Goal: Task Accomplishment & Management: Complete application form

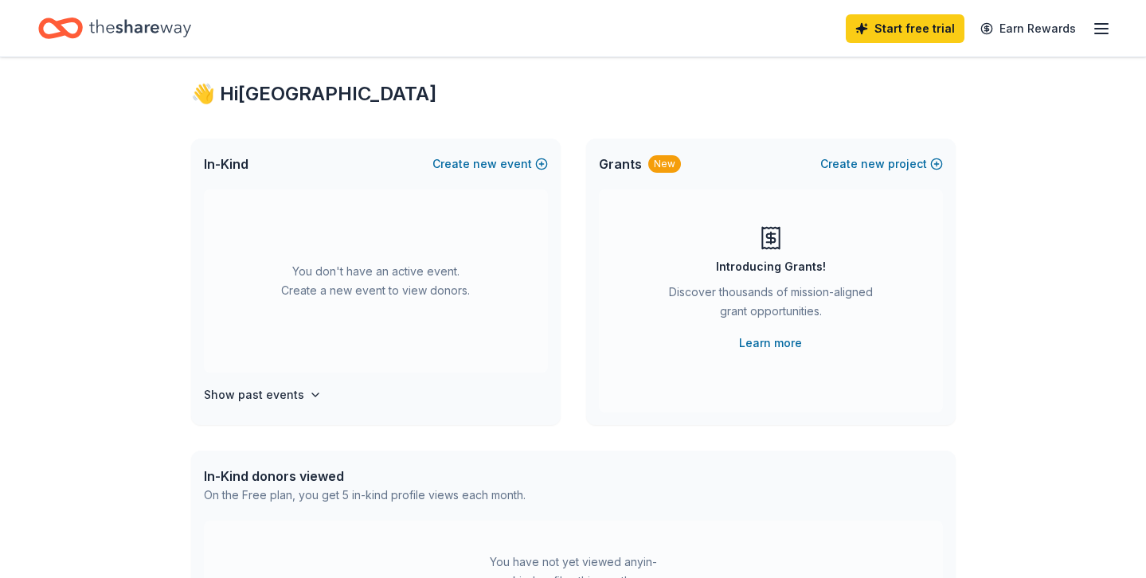
scroll to position [26, 0]
click at [497, 165] on span "new" at bounding box center [485, 164] width 24 height 19
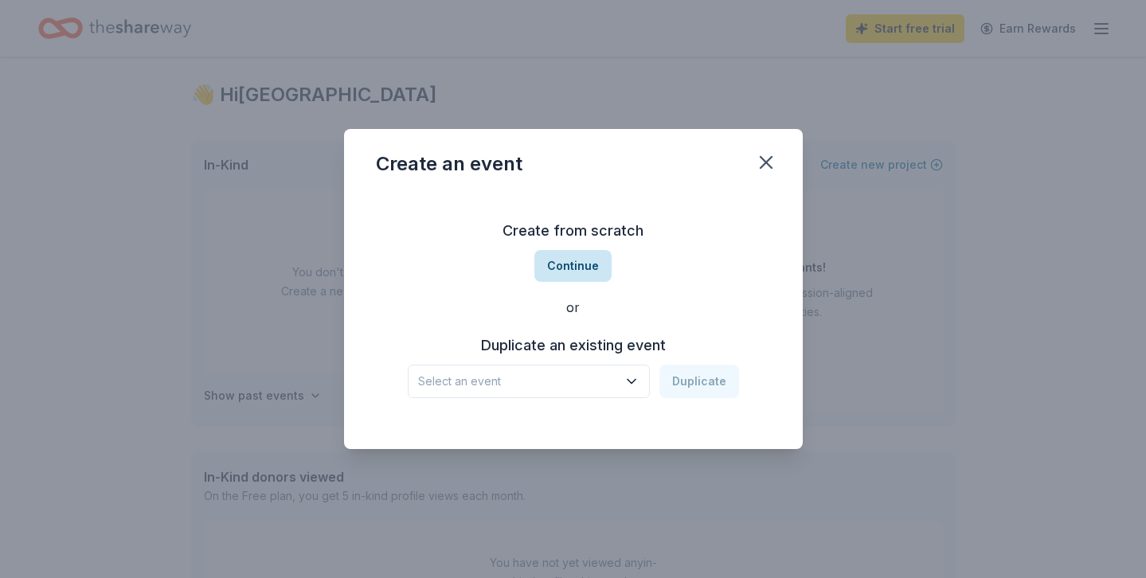
click at [587, 263] on button "Continue" at bounding box center [572, 266] width 77 height 32
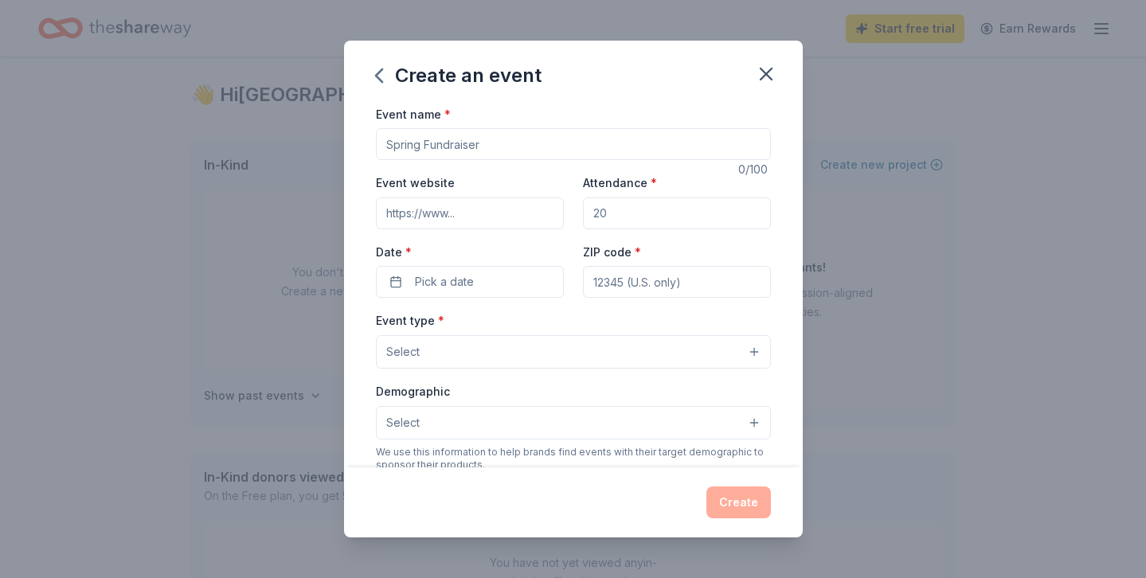
click at [443, 142] on input "Event name *" at bounding box center [573, 144] width 395 height 32
type input "Teacher Appreciation [DATE]-[DATE]"
click at [451, 275] on span "Pick a date" at bounding box center [444, 281] width 59 height 19
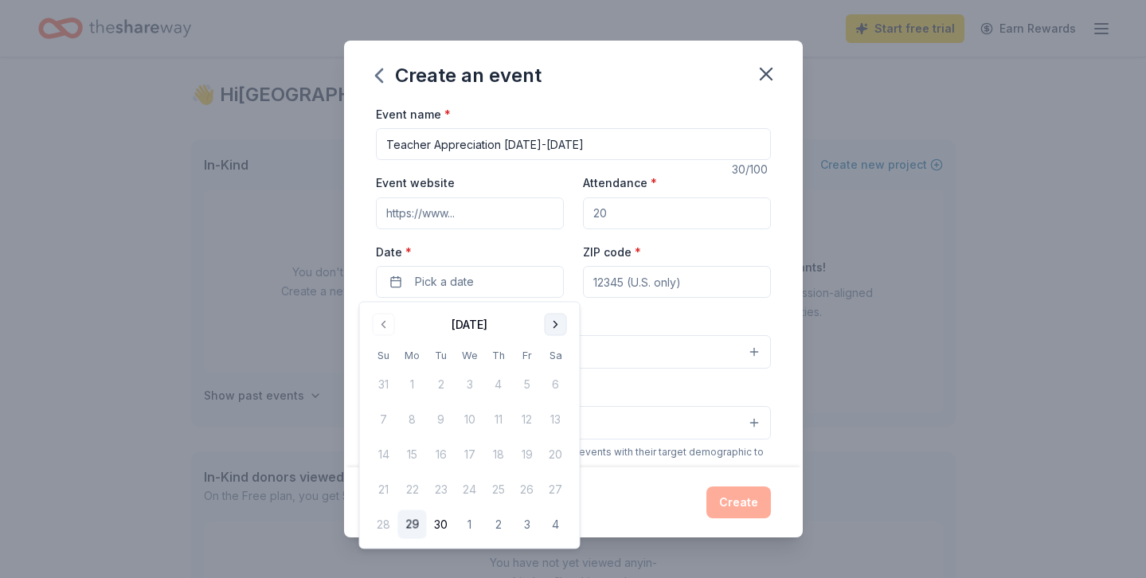
click at [554, 324] on button "Go to next month" at bounding box center [556, 325] width 22 height 22
click at [528, 522] on button "31" at bounding box center [527, 524] width 29 height 29
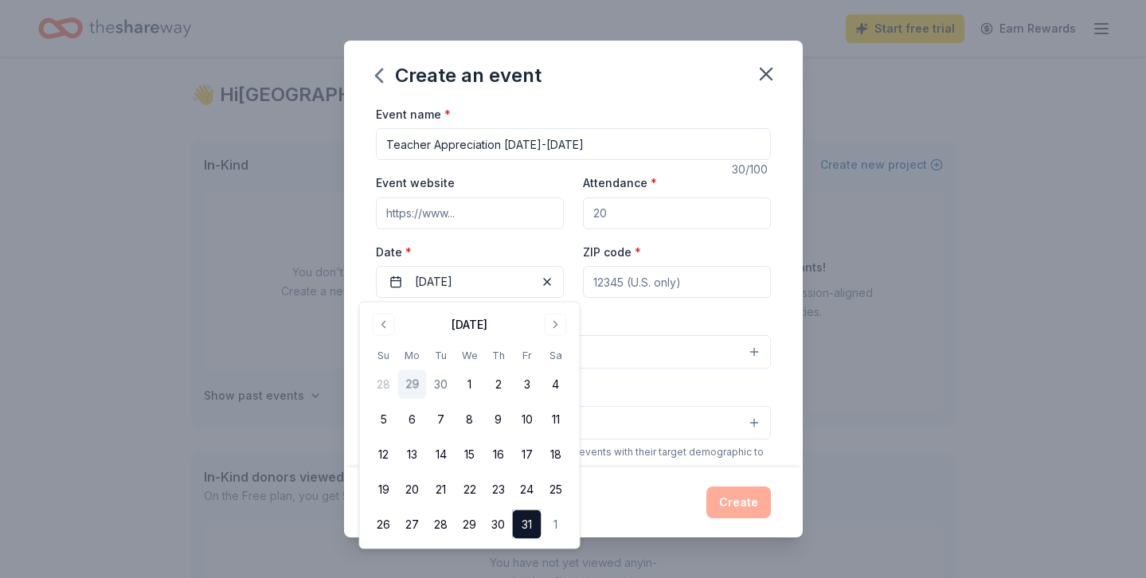
click at [635, 252] on span "*" at bounding box center [638, 252] width 6 height 14
click at [633, 266] on input "ZIP code *" at bounding box center [677, 282] width 188 height 32
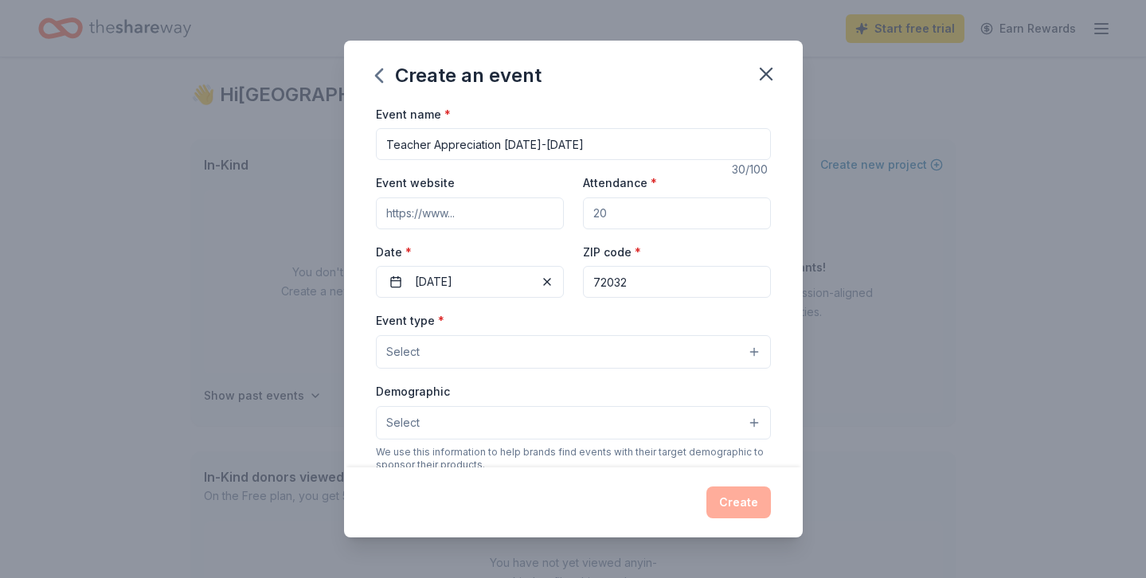
type input "72032"
click at [635, 210] on input "Attendance *" at bounding box center [677, 213] width 188 height 32
type input "40"
click at [529, 246] on label "Date *" at bounding box center [470, 252] width 188 height 16
click at [529, 266] on button "10/31/2025" at bounding box center [470, 282] width 188 height 32
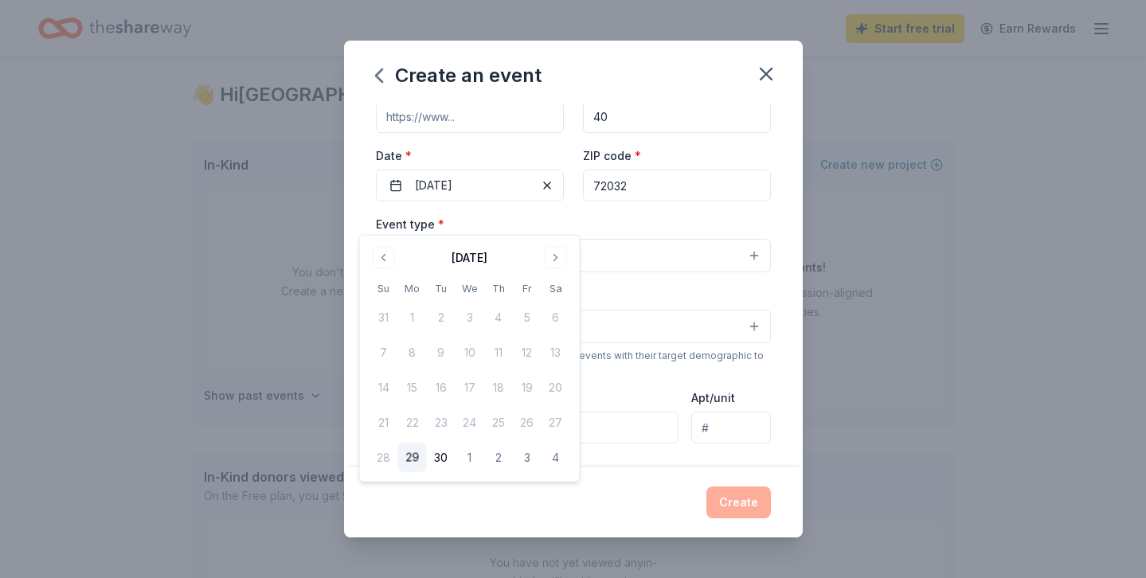
scroll to position [97, 0]
click at [637, 222] on div "Event type * Select" at bounding box center [573, 242] width 395 height 58
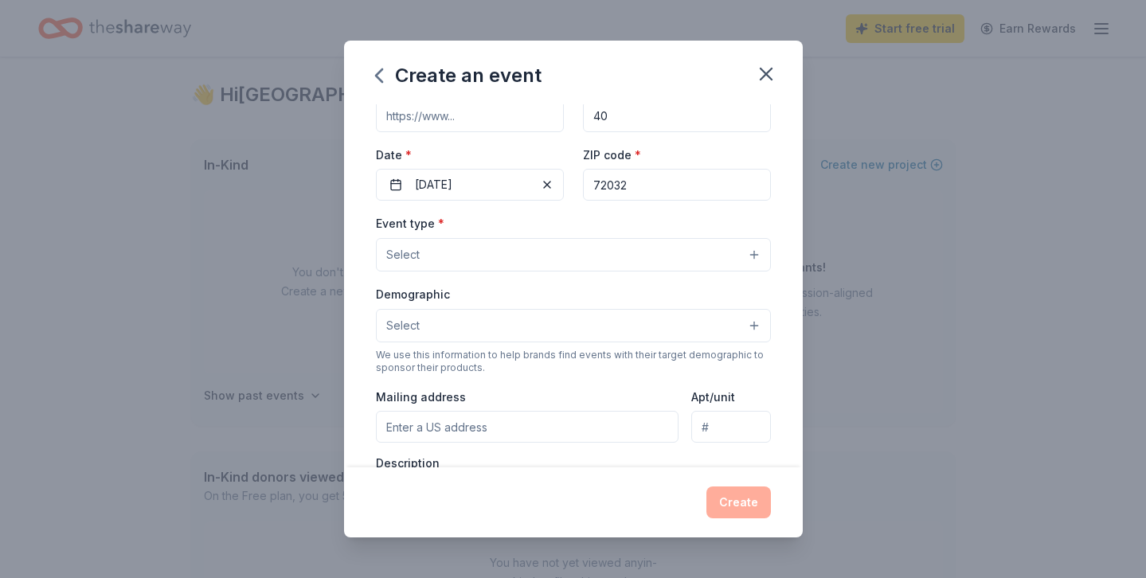
click at [612, 263] on button "Select" at bounding box center [573, 254] width 395 height 33
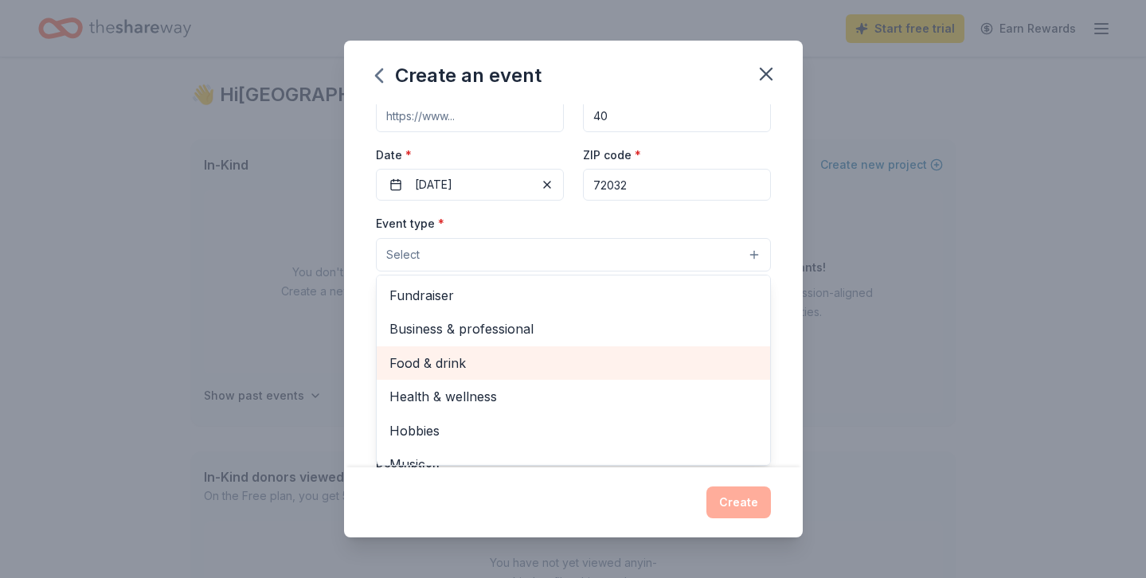
click at [594, 353] on span "Food & drink" at bounding box center [573, 363] width 368 height 21
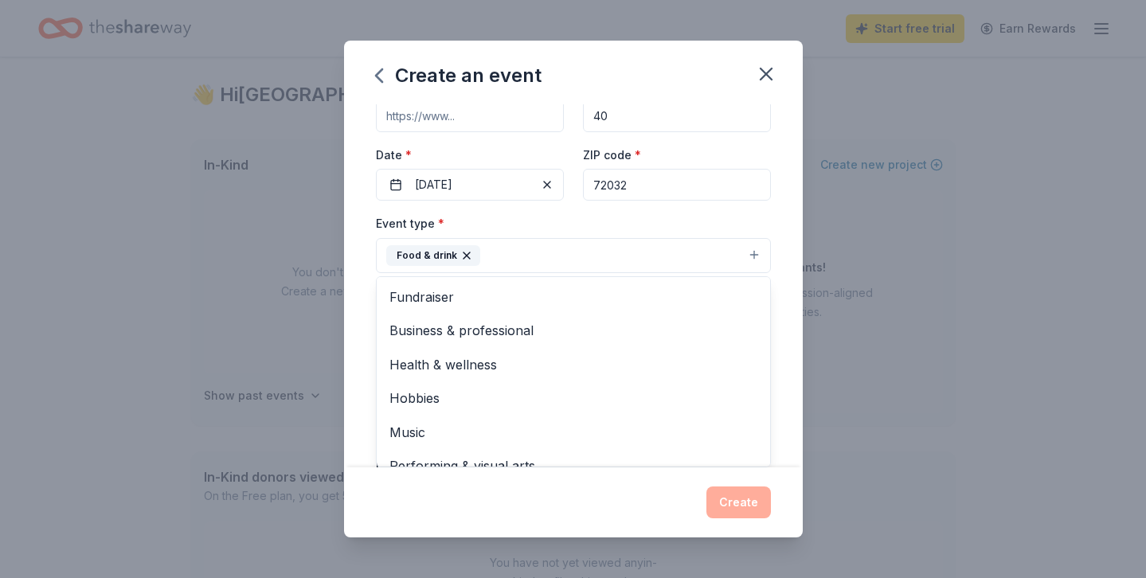
click at [631, 233] on div "Event type * Food & drink Fundraiser Business & professional Health & wellness …" at bounding box center [573, 243] width 395 height 60
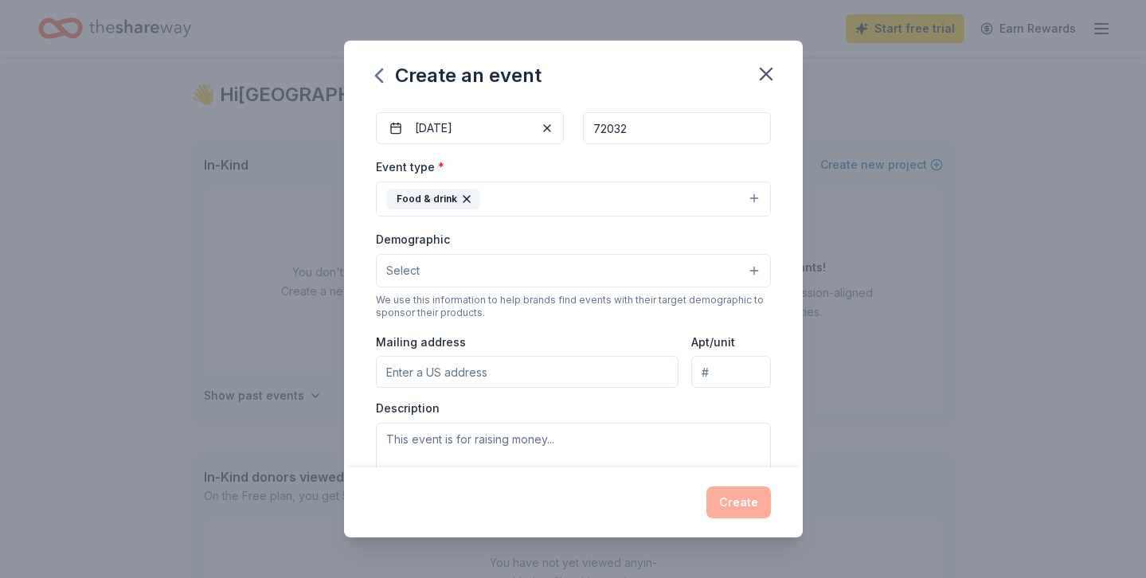
scroll to position [154, 0]
click at [630, 181] on button "Food & drink" at bounding box center [573, 198] width 395 height 35
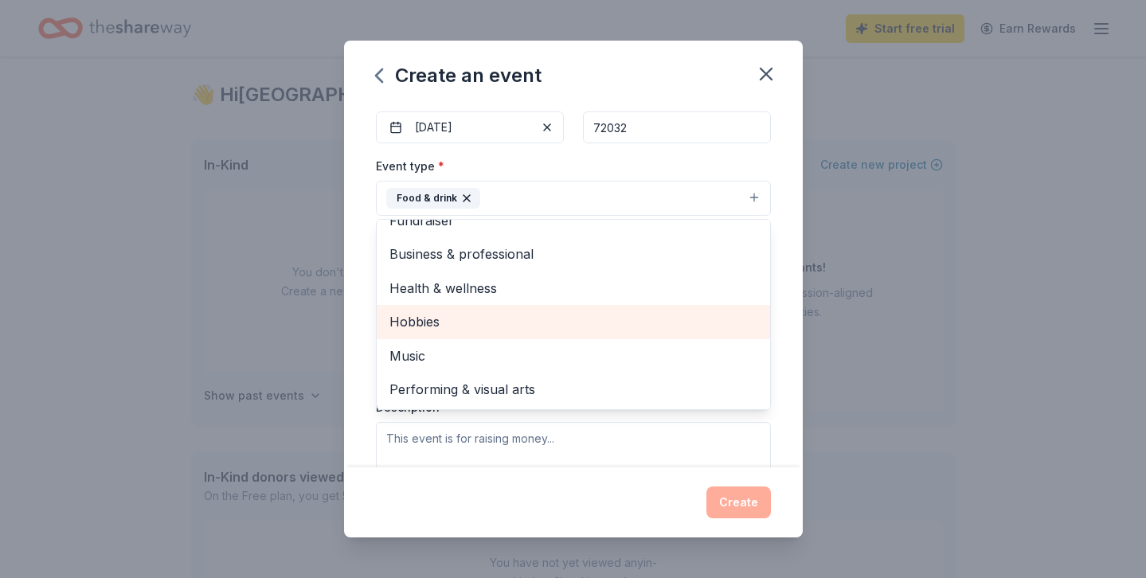
scroll to position [0, 0]
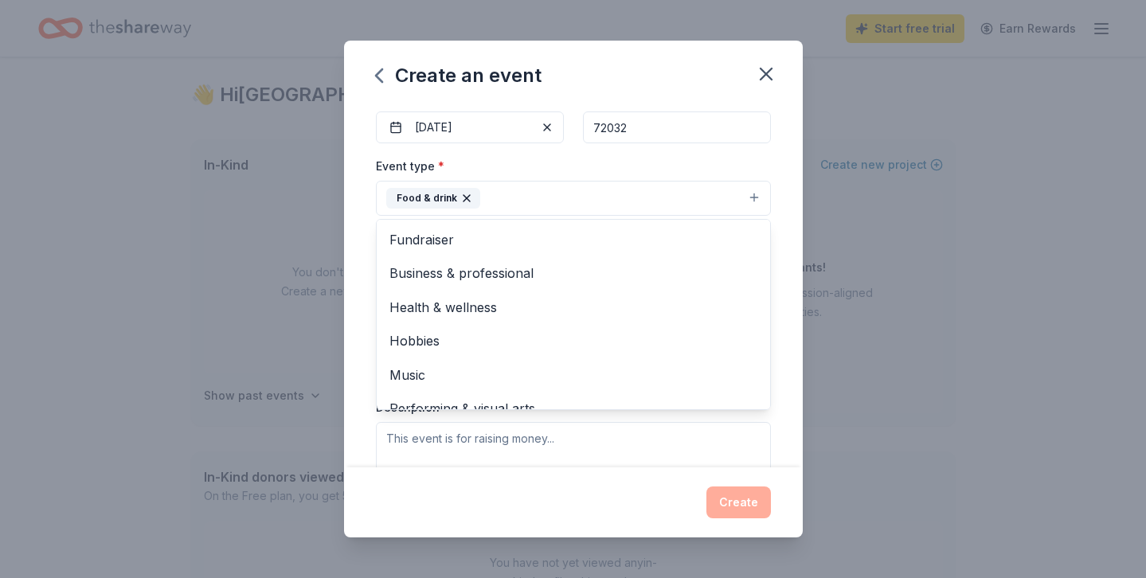
click at [623, 171] on div "Event type * Food & drink Fundraiser Business & professional Health & wellness …" at bounding box center [573, 186] width 395 height 60
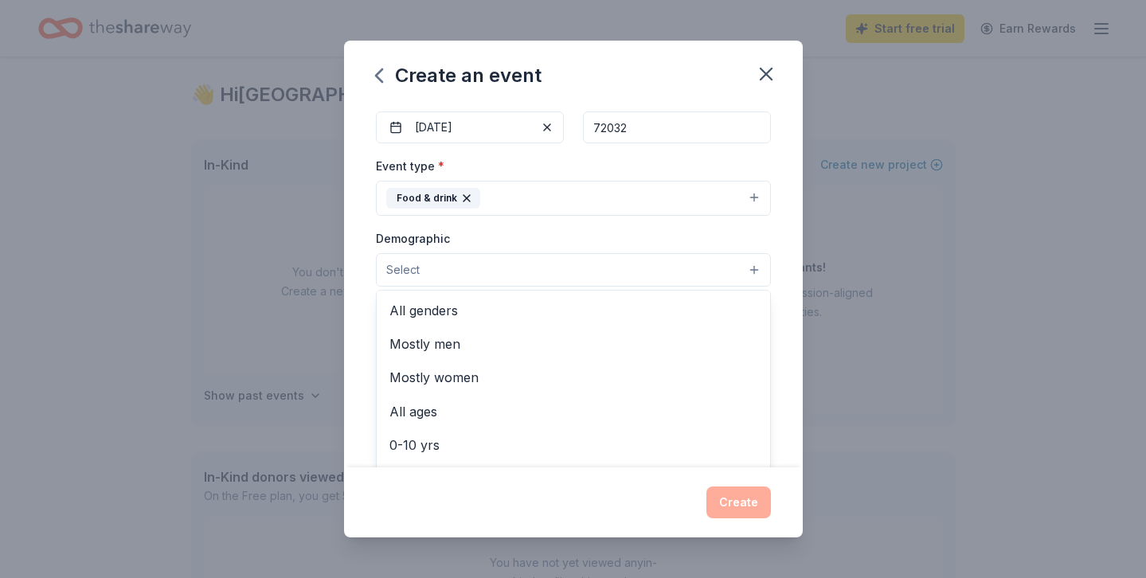
click at [572, 267] on button "Select" at bounding box center [573, 269] width 395 height 33
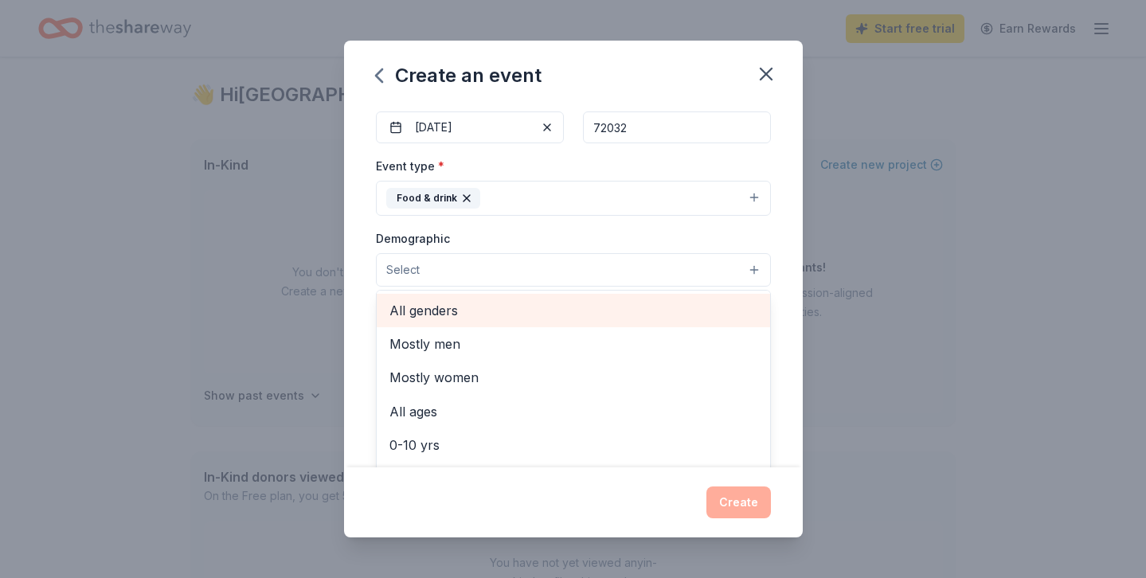
click at [558, 307] on span "All genders" at bounding box center [573, 310] width 368 height 21
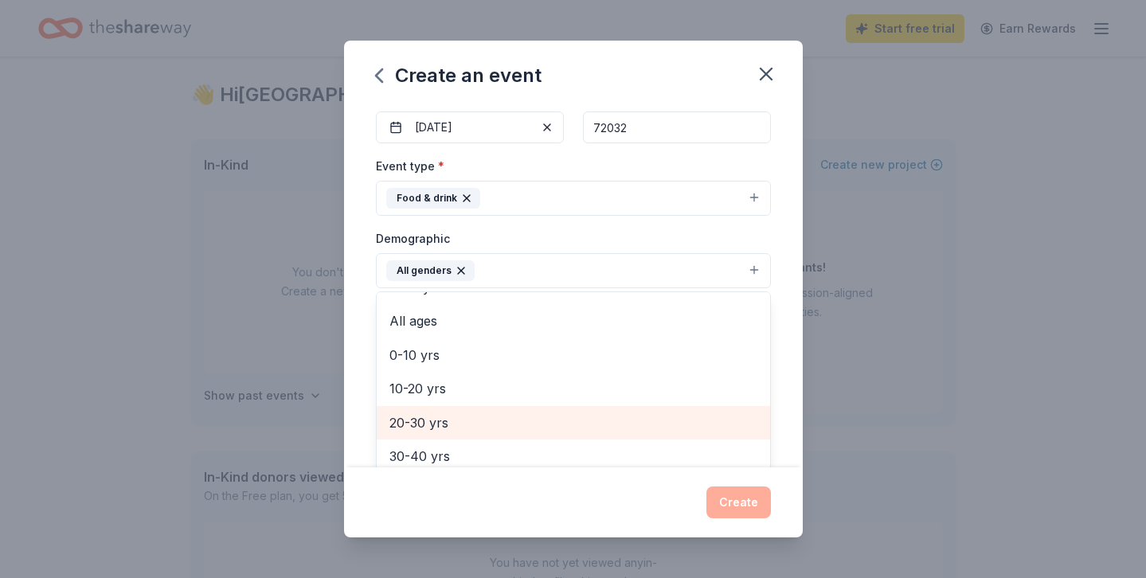
scroll to position [107, 0]
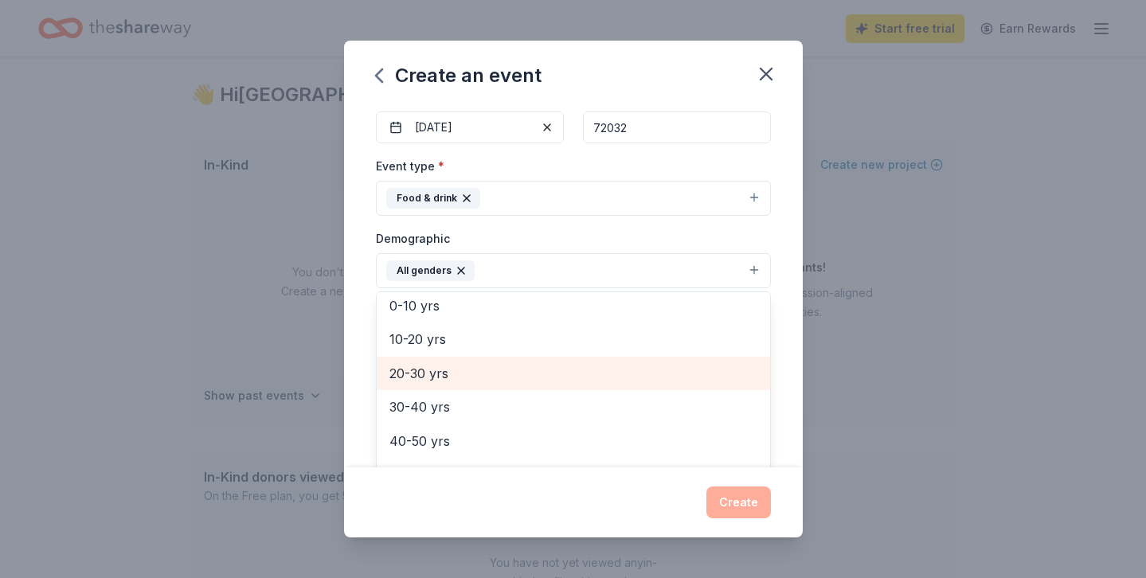
click at [533, 370] on span "20-30 yrs" at bounding box center [573, 373] width 368 height 21
click at [532, 377] on span "30-40 yrs" at bounding box center [573, 373] width 368 height 21
click at [530, 379] on span "40-50 yrs" at bounding box center [573, 373] width 368 height 21
click at [530, 379] on span "50-60 yrs" at bounding box center [573, 373] width 368 height 21
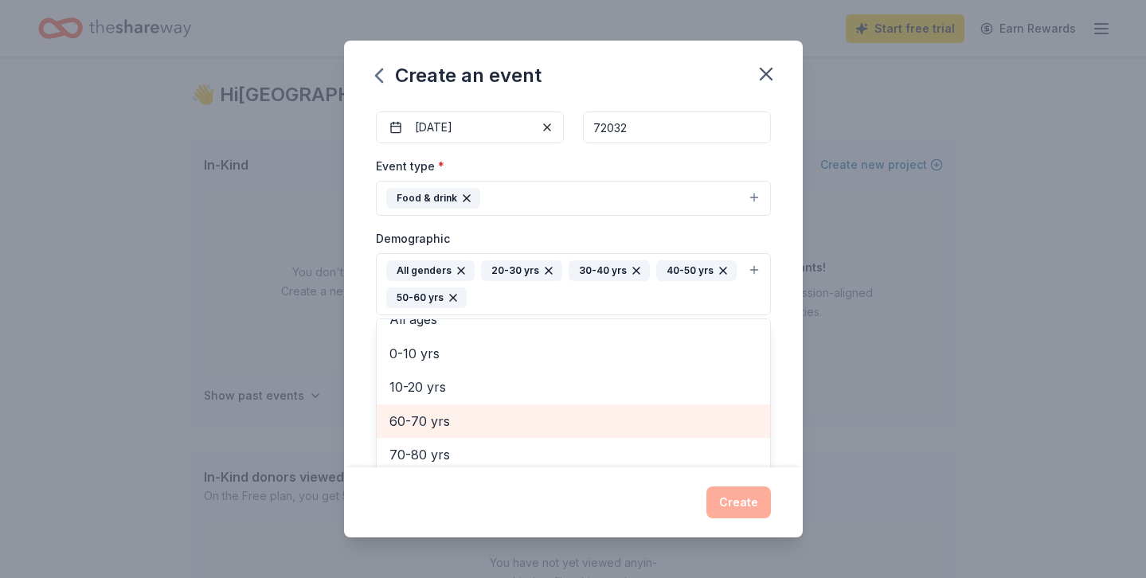
click at [535, 405] on div "60-70 yrs" at bounding box center [573, 420] width 393 height 33
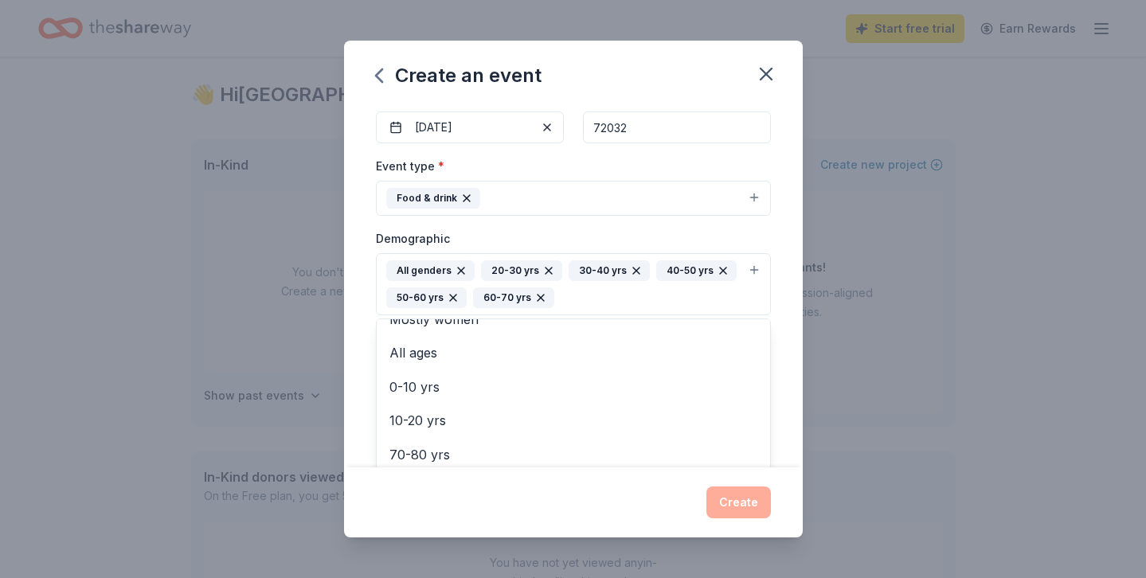
click at [625, 225] on div "Event type * Food & drink Demographic All genders 20-30 yrs 30-40 yrs 40-50 yrs…" at bounding box center [573, 338] width 395 height 365
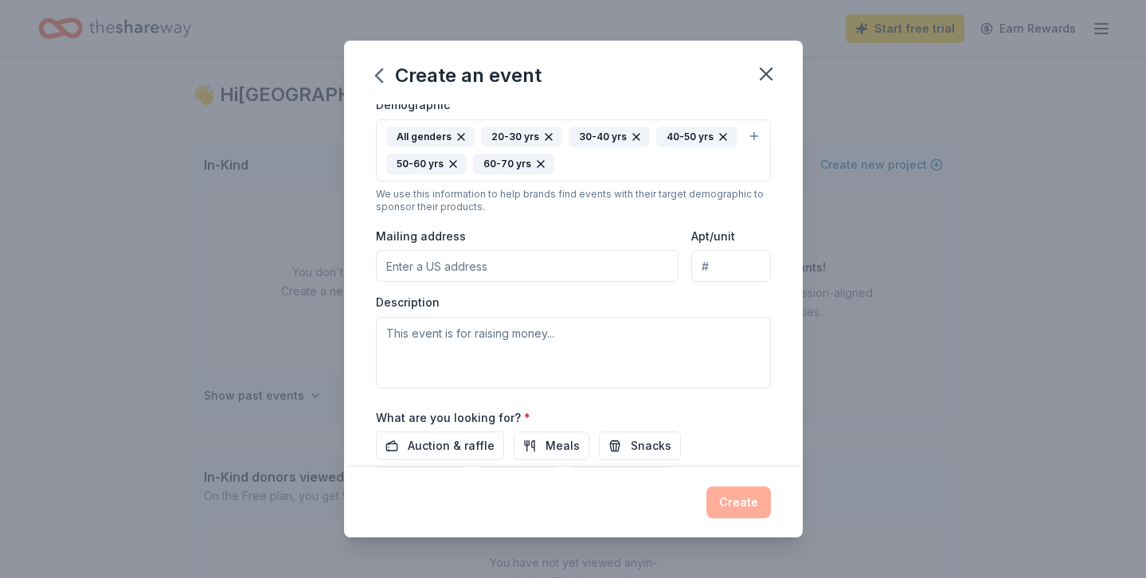
scroll to position [292, 0]
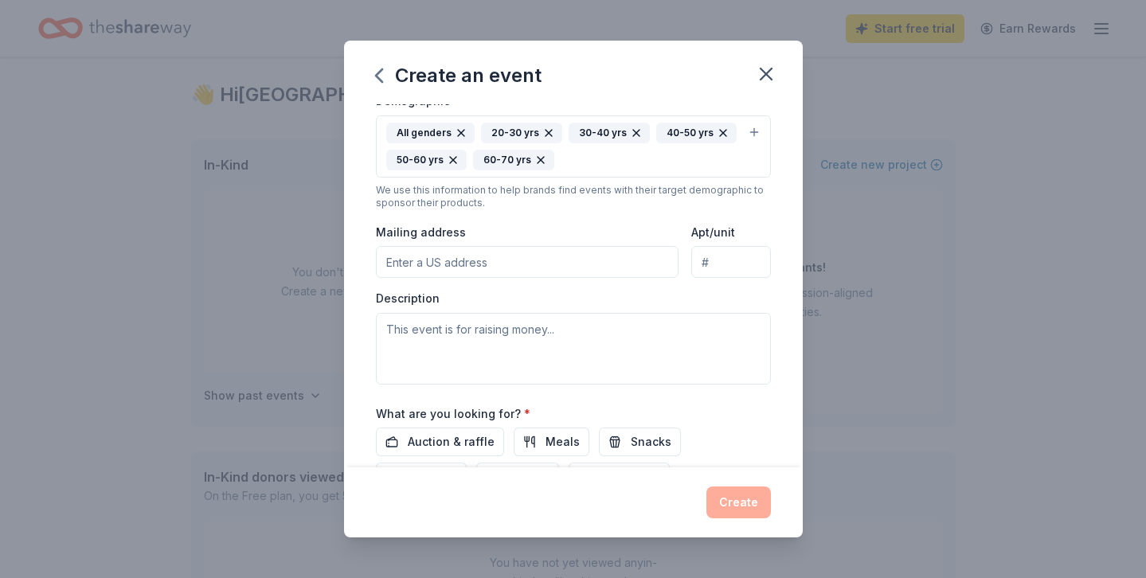
click at [590, 270] on input "Mailing address" at bounding box center [527, 262] width 303 height 32
type input "225 Tilk Road"
click at [586, 291] on div "Description" at bounding box center [573, 338] width 395 height 94
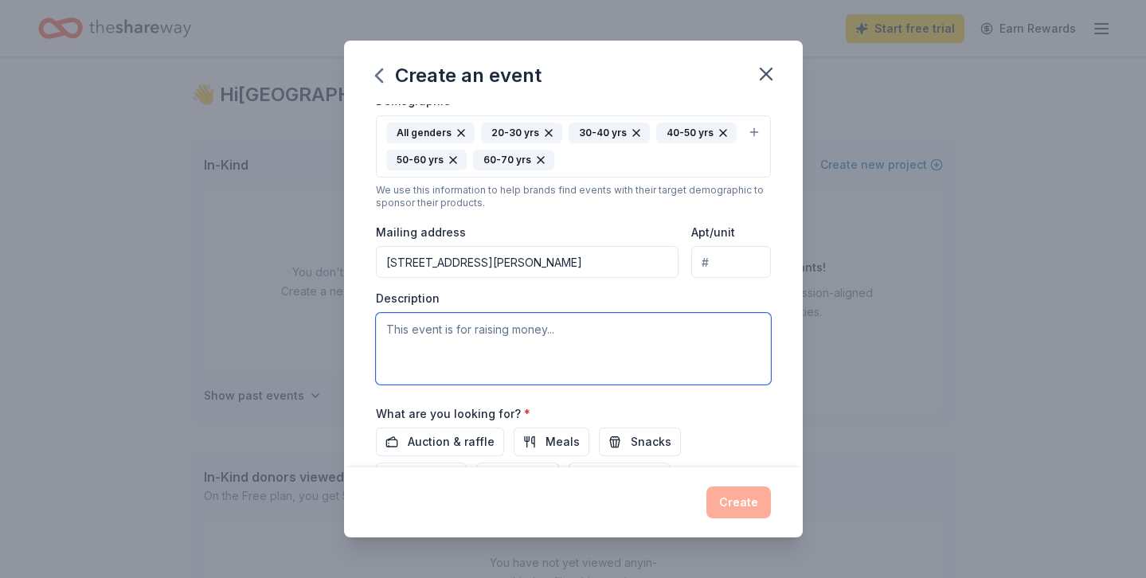
click at [563, 340] on textarea at bounding box center [573, 349] width 395 height 72
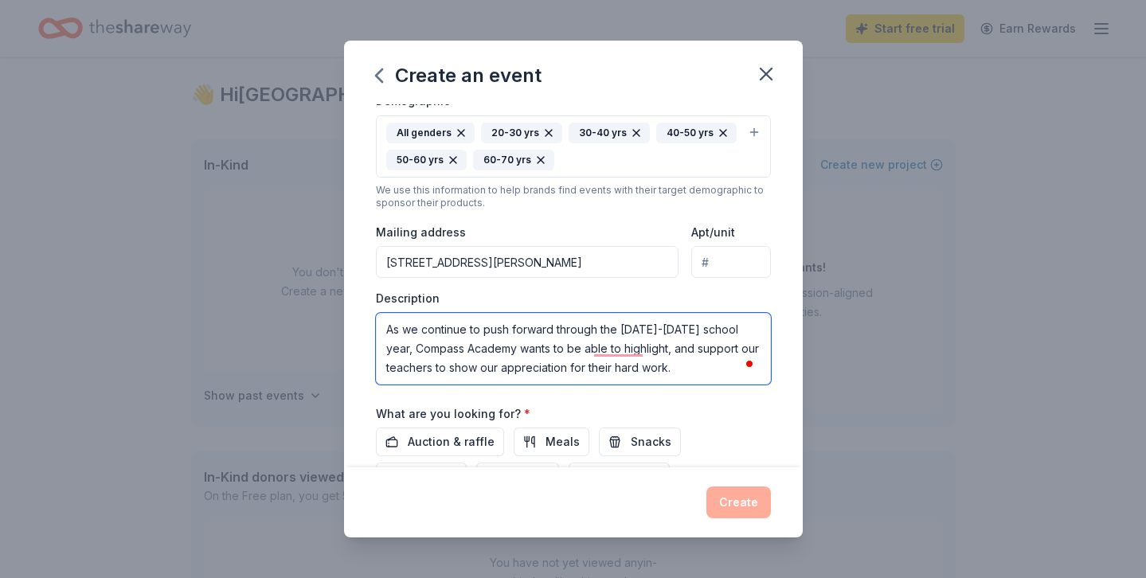
scroll to position [428, 0]
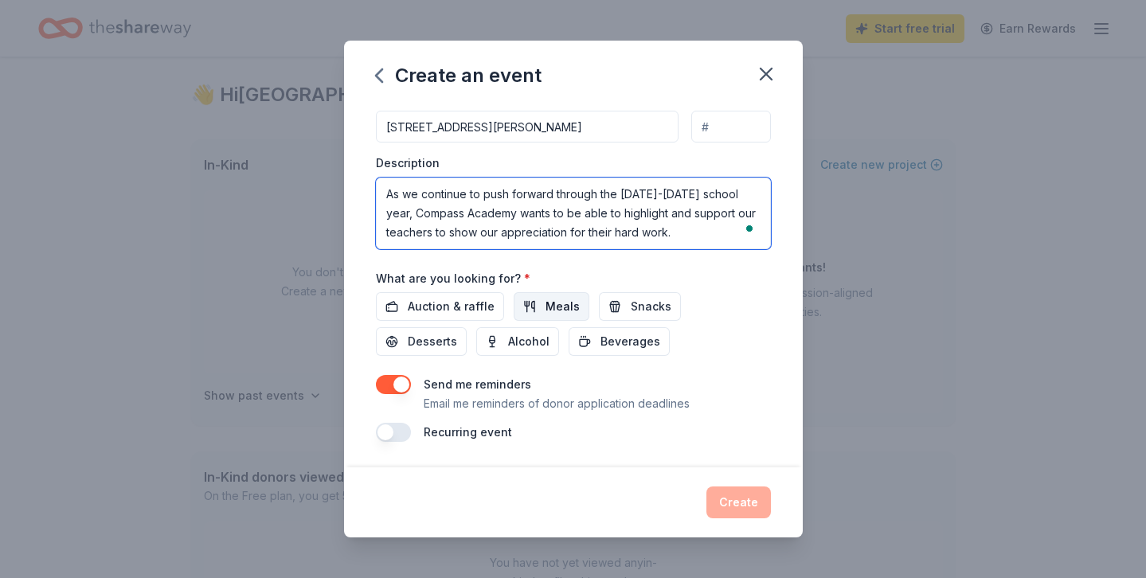
type textarea "As we continue to push forward through the 2025-2026 school year, Compass Acade…"
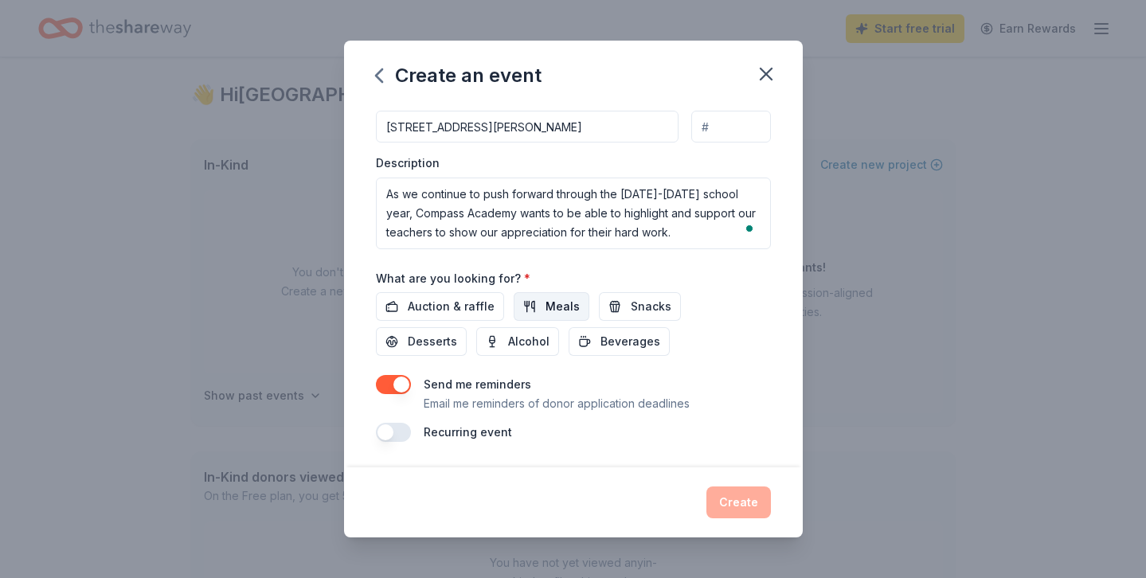
click at [547, 304] on span "Meals" at bounding box center [562, 306] width 34 height 19
click at [662, 305] on button "Snacks" at bounding box center [640, 306] width 82 height 29
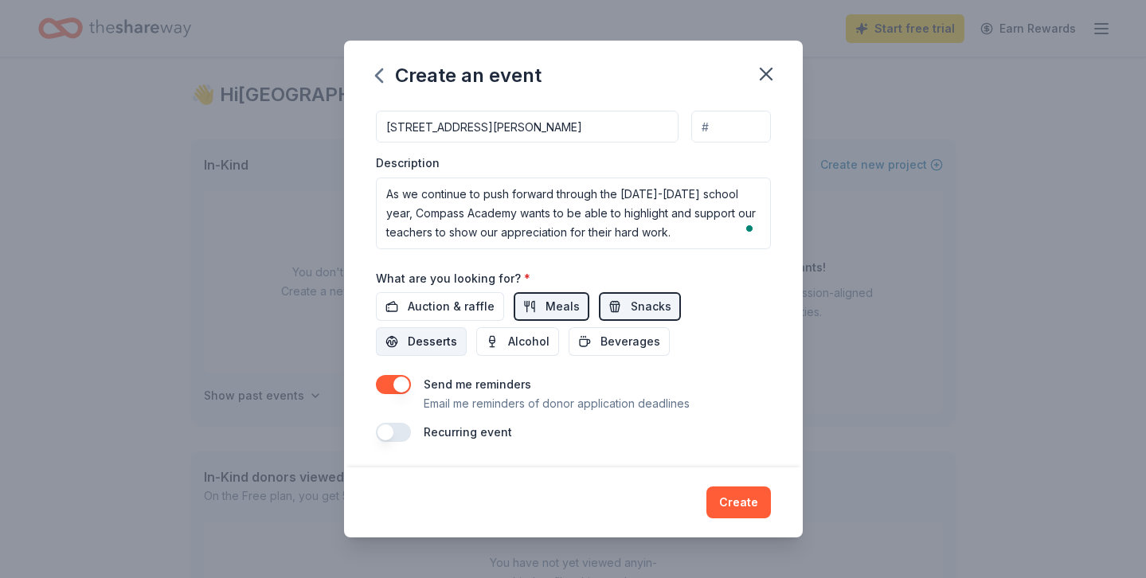
click at [457, 332] on span "Desserts" at bounding box center [432, 341] width 49 height 19
click at [600, 341] on span "Beverages" at bounding box center [630, 341] width 60 height 19
click at [402, 379] on button "button" at bounding box center [393, 384] width 35 height 19
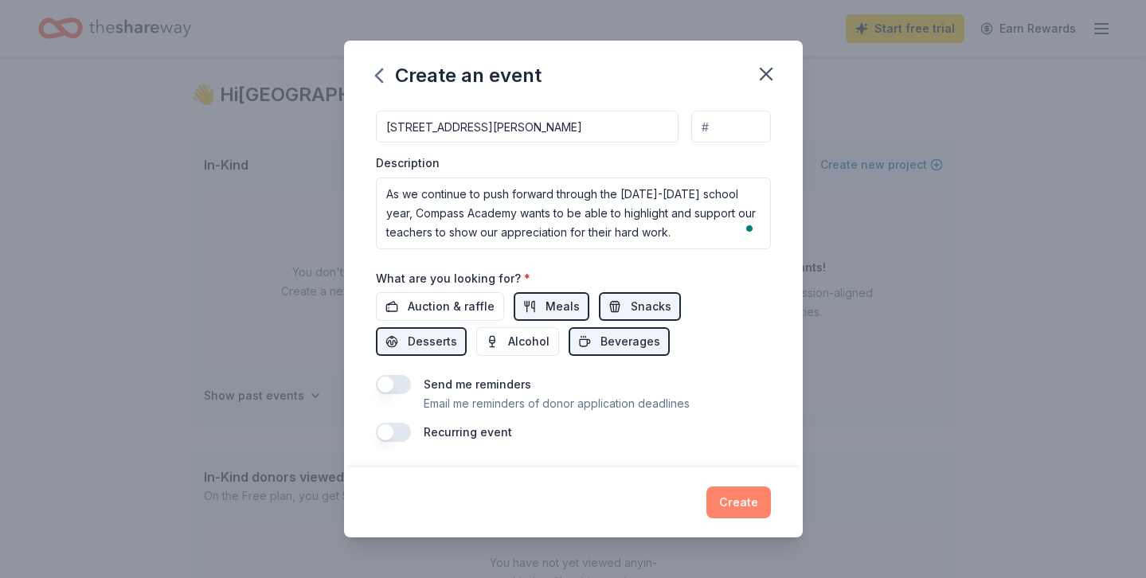
click at [753, 503] on button "Create" at bounding box center [738, 502] width 64 height 32
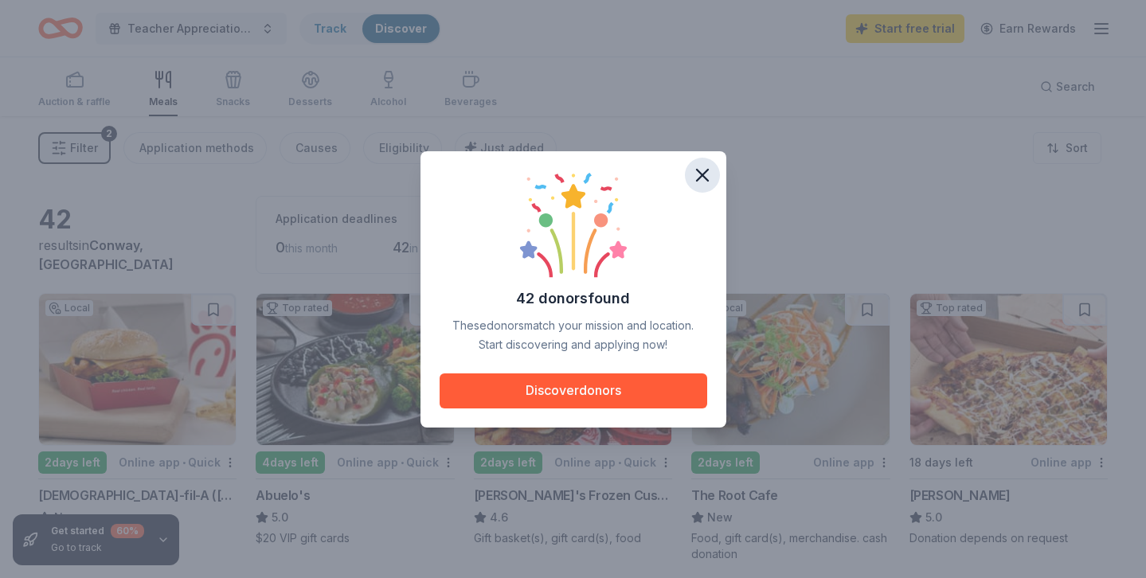
click at [705, 173] on icon "button" at bounding box center [702, 175] width 22 height 22
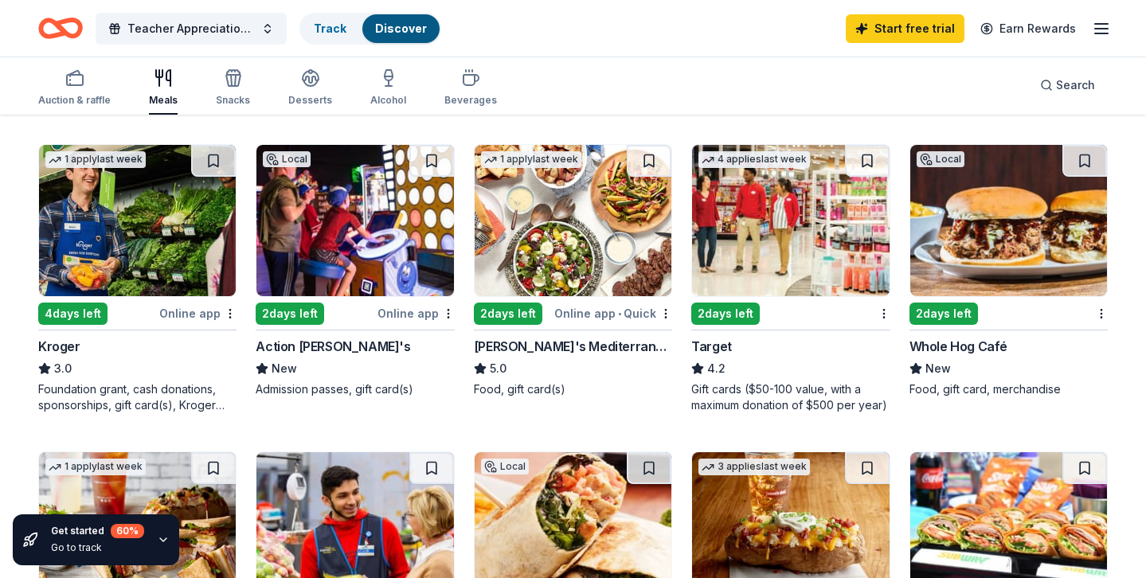
scroll to position [390, 0]
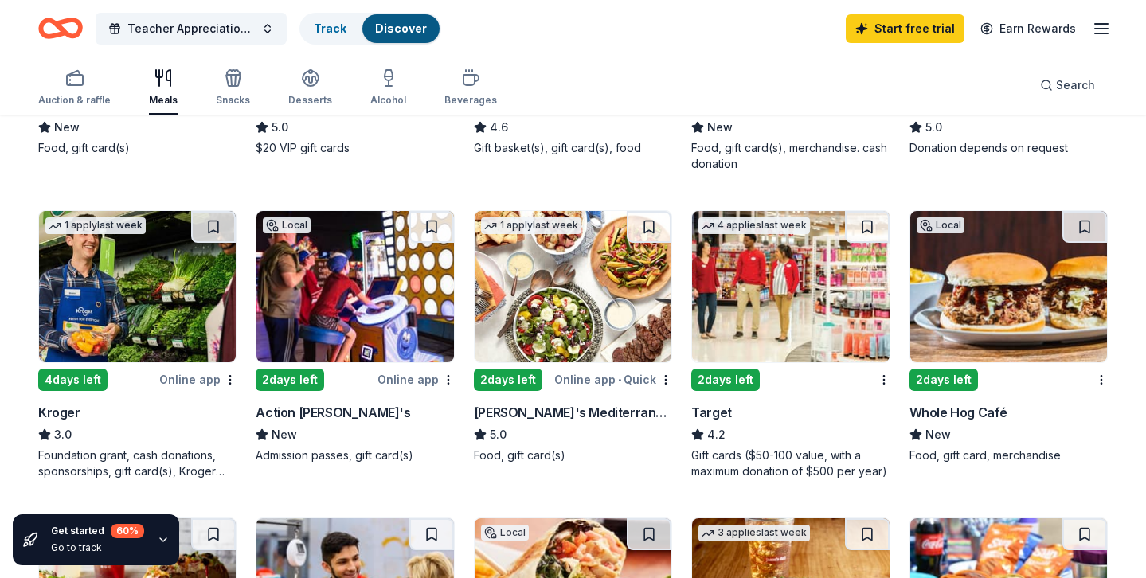
click at [984, 292] on img at bounding box center [1008, 286] width 197 height 151
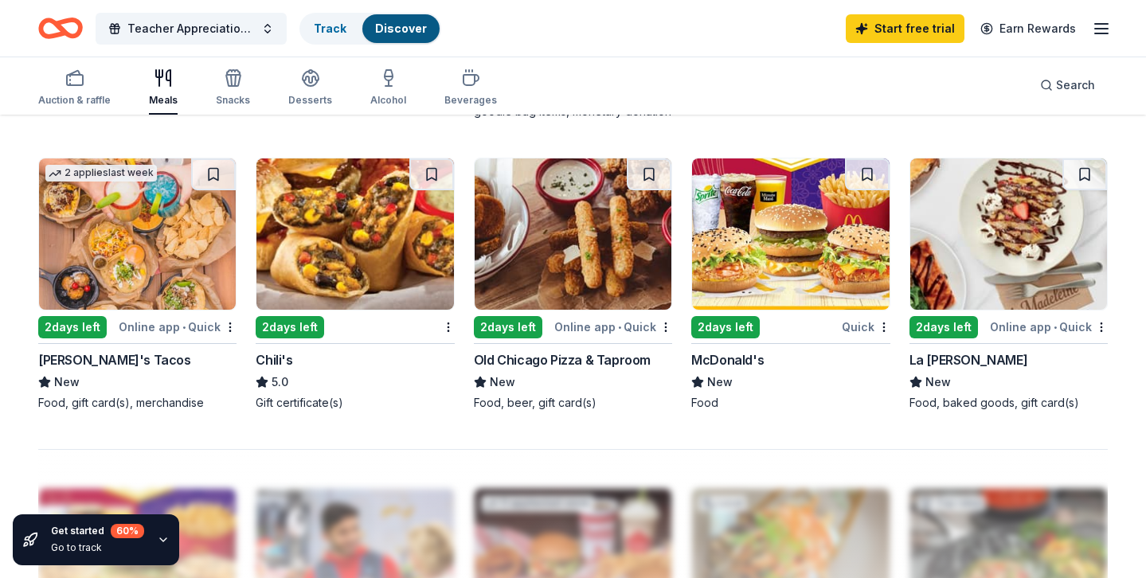
scroll to position [1061, 0]
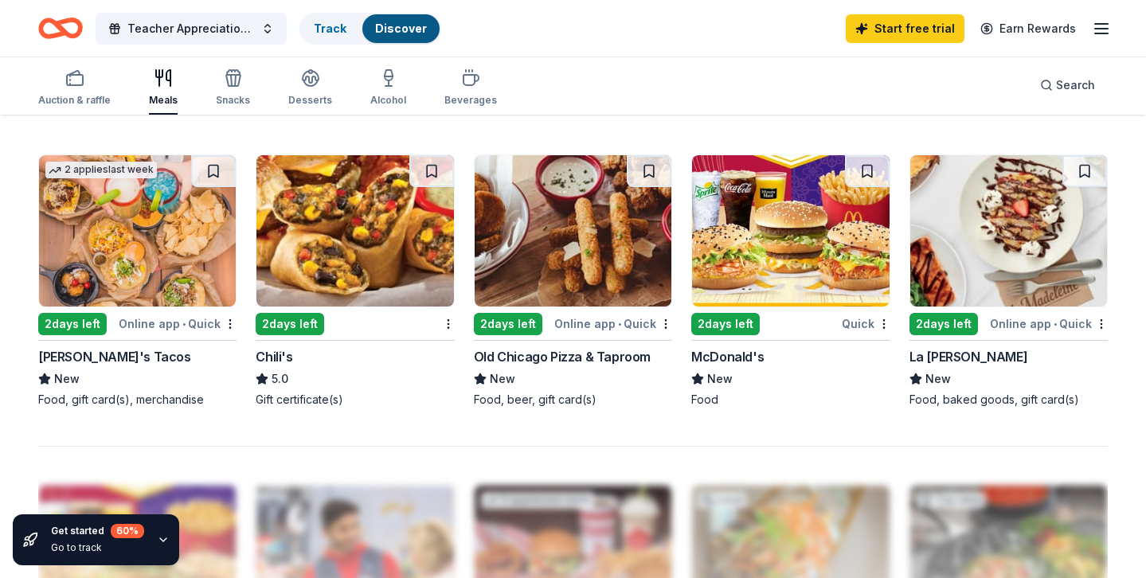
click at [381, 243] on img at bounding box center [354, 230] width 197 height 151
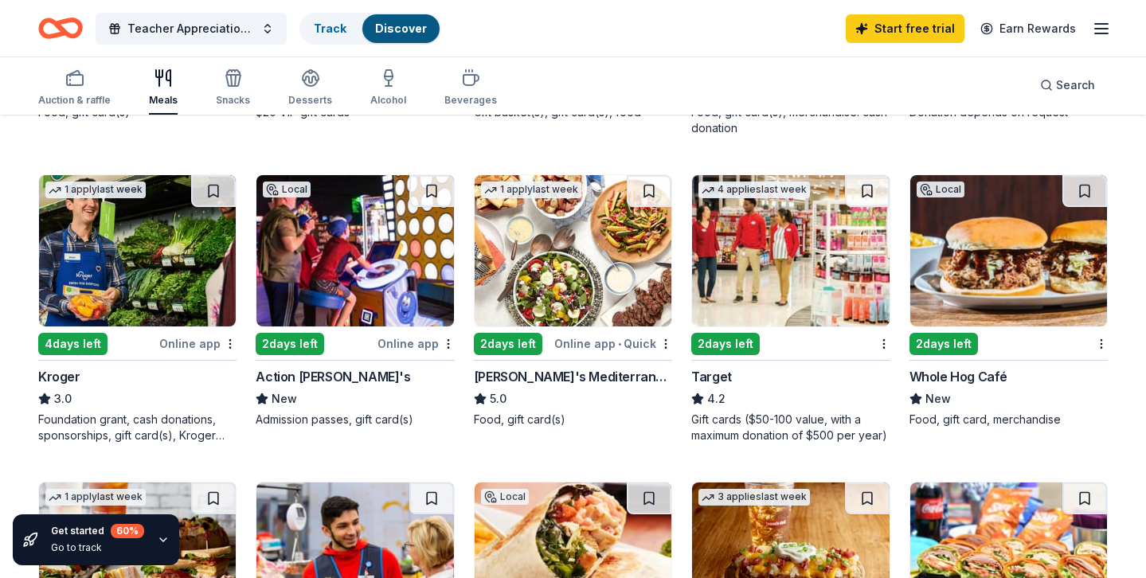
scroll to position [424, 0]
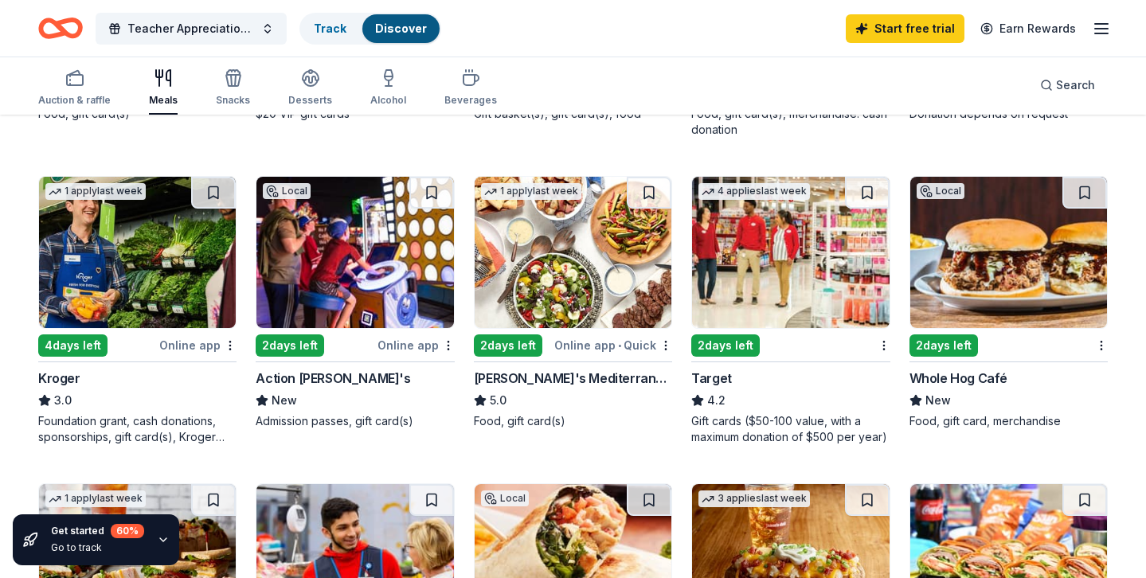
click at [532, 314] on img at bounding box center [573, 252] width 197 height 151
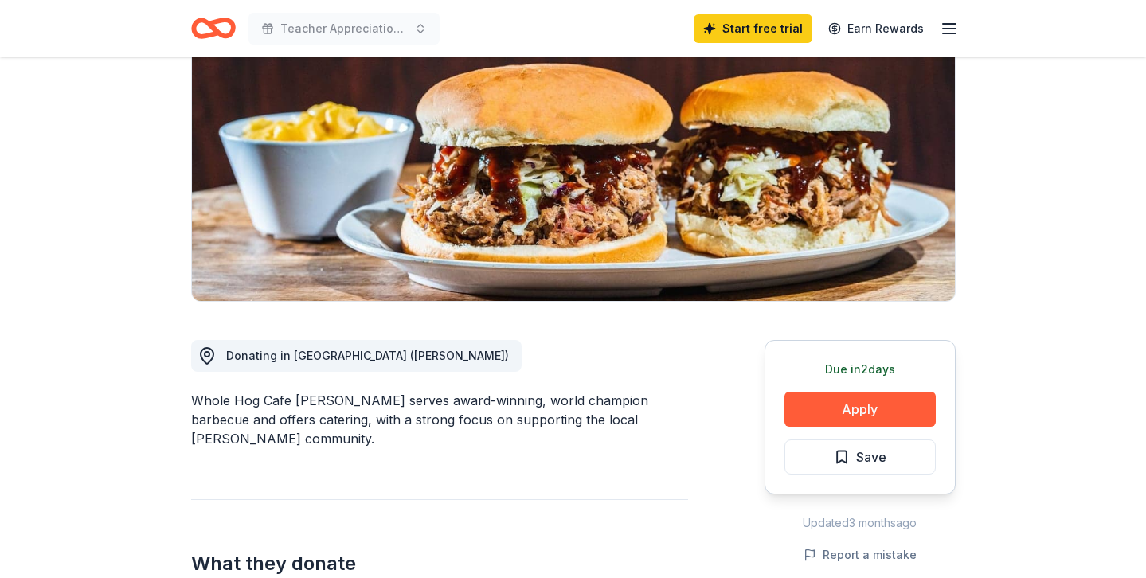
scroll to position [190, 0]
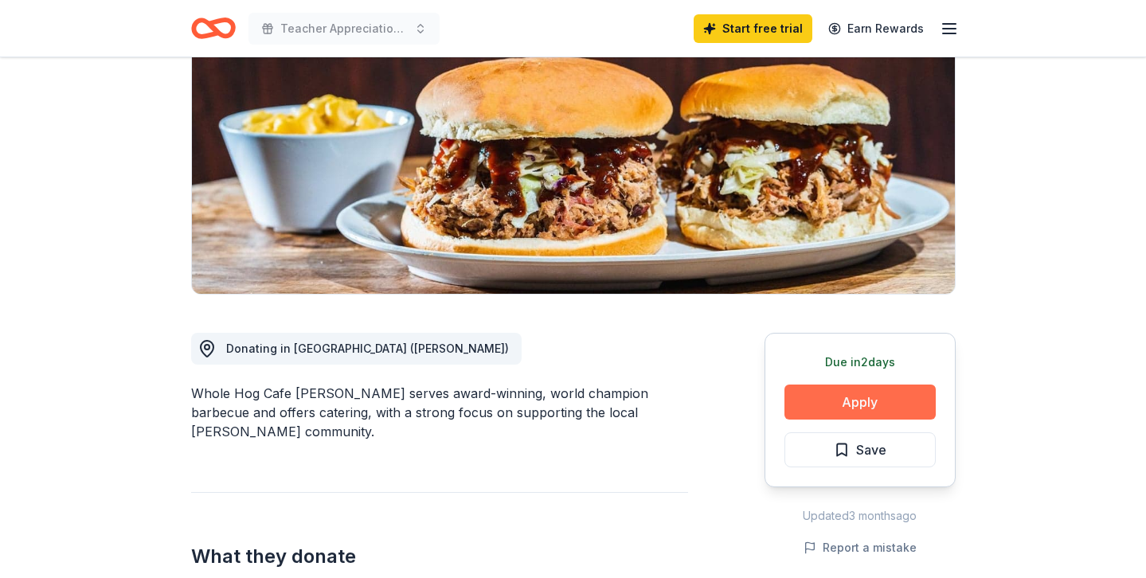
click at [838, 401] on button "Apply" at bounding box center [859, 402] width 151 height 35
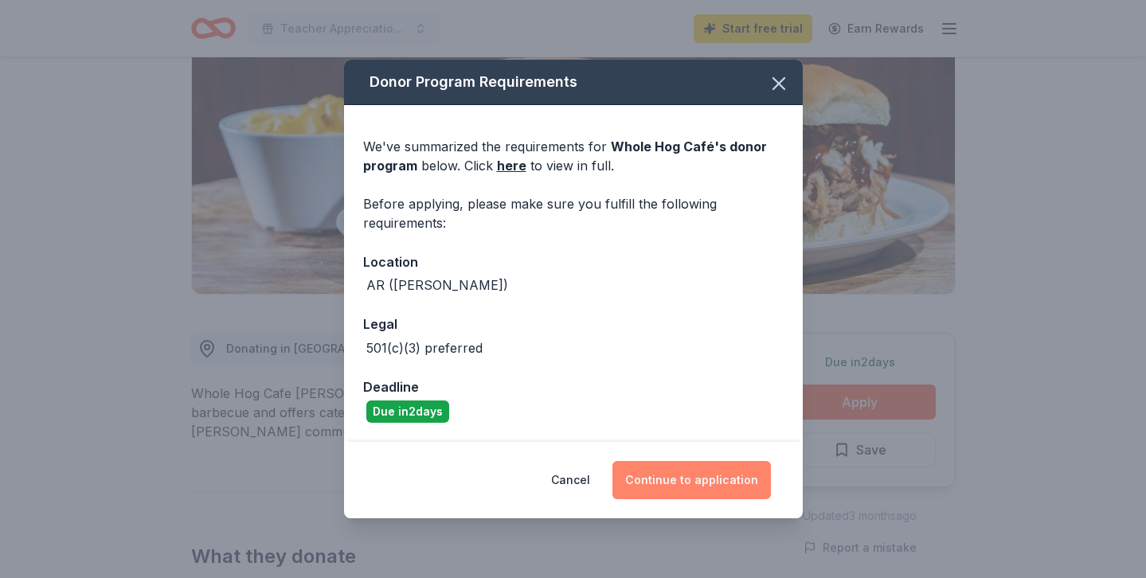
click at [675, 483] on button "Continue to application" at bounding box center [691, 480] width 158 height 38
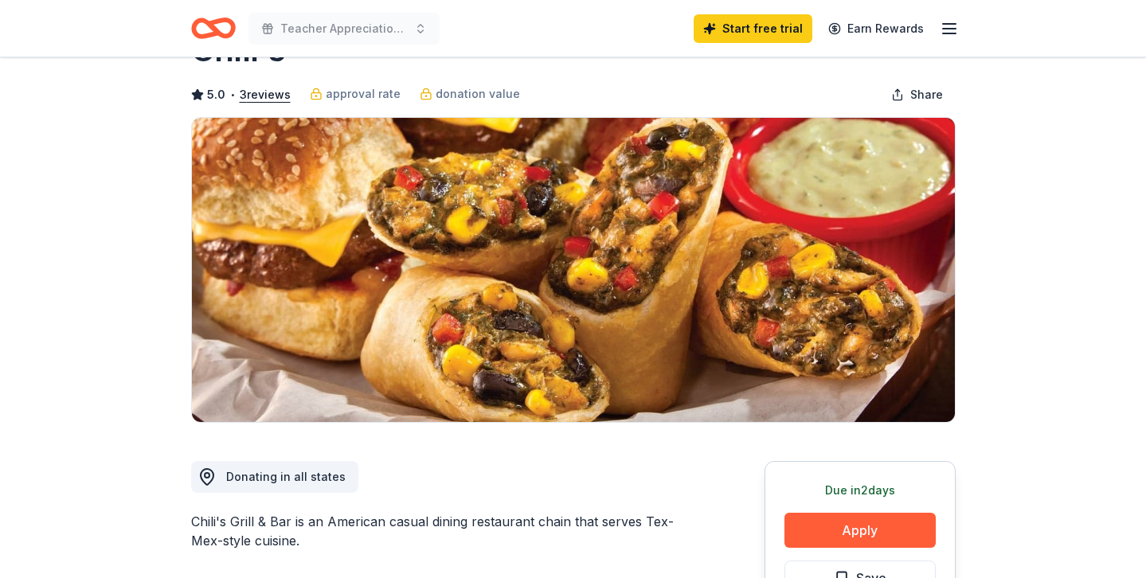
scroll to position [149, 0]
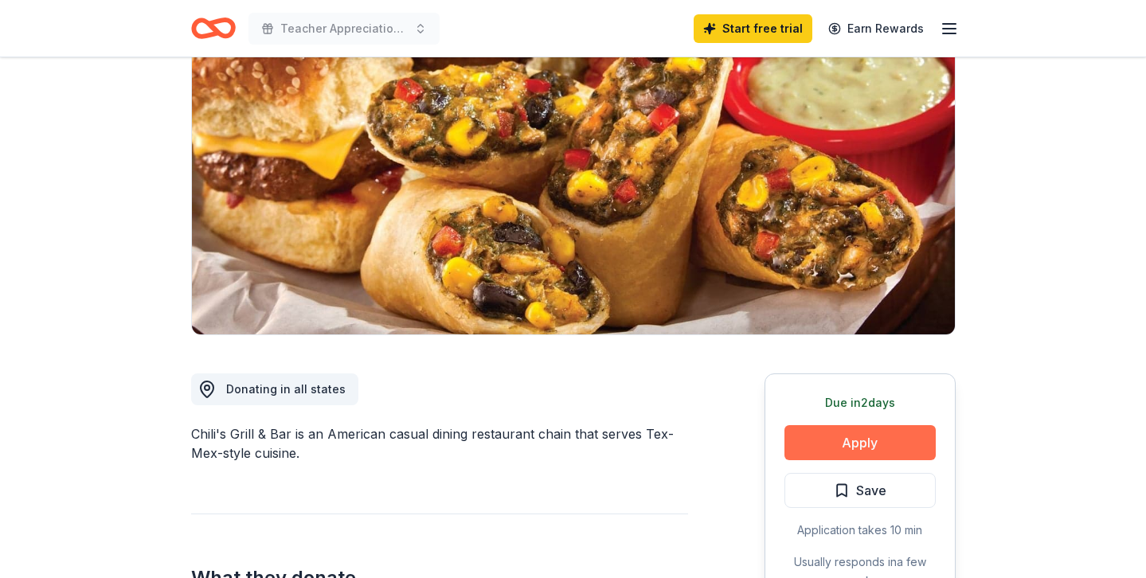
click at [850, 447] on button "Apply" at bounding box center [859, 442] width 151 height 35
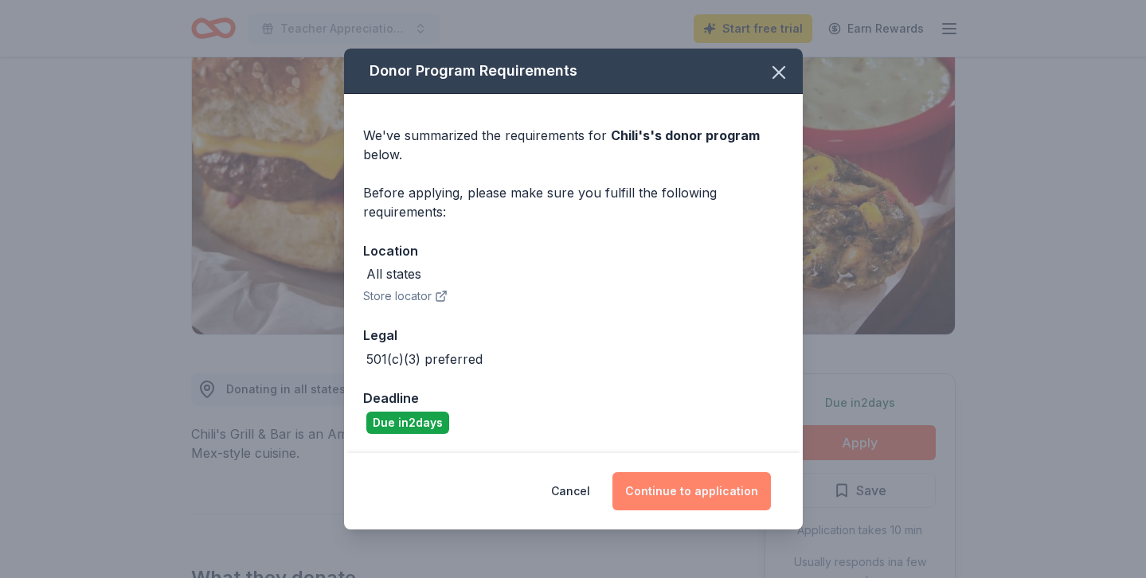
click at [725, 494] on button "Continue to application" at bounding box center [691, 491] width 158 height 38
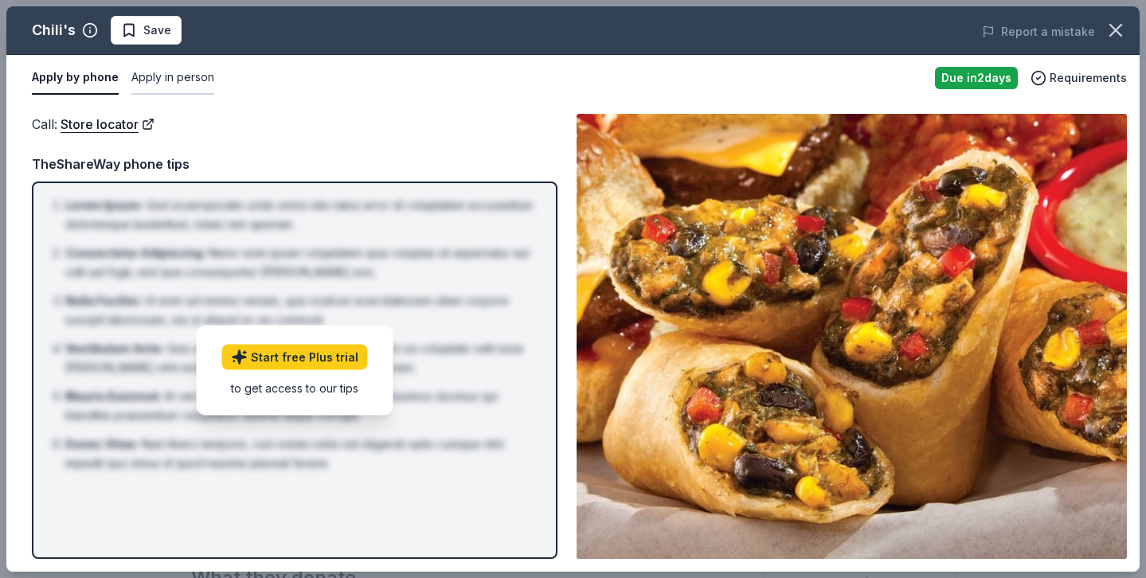
click at [160, 79] on button "Apply in person" at bounding box center [172, 77] width 83 height 33
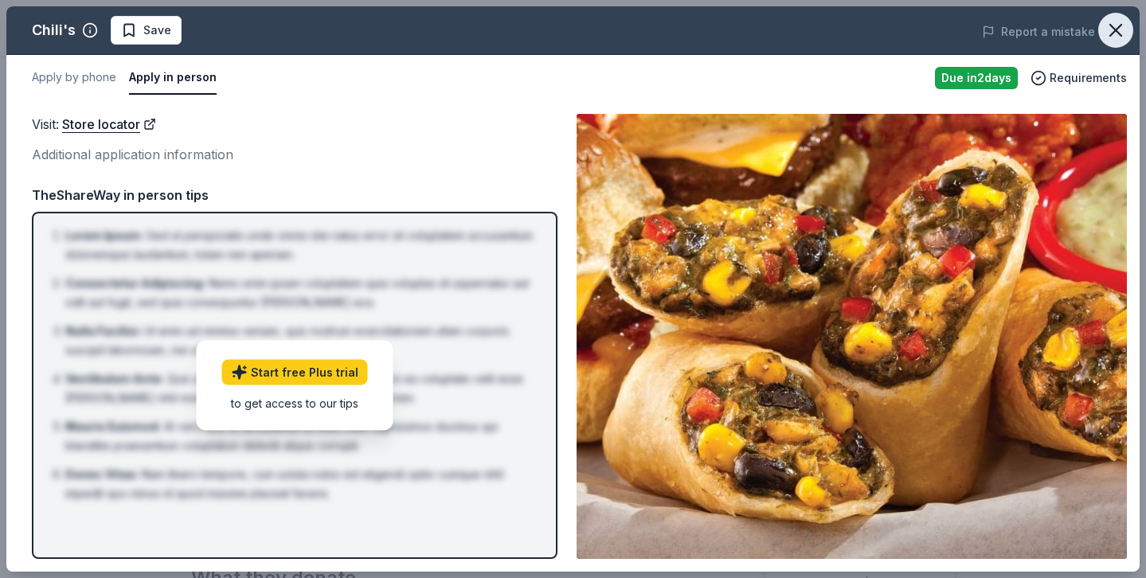
click at [1117, 25] on icon "button" at bounding box center [1115, 30] width 22 height 22
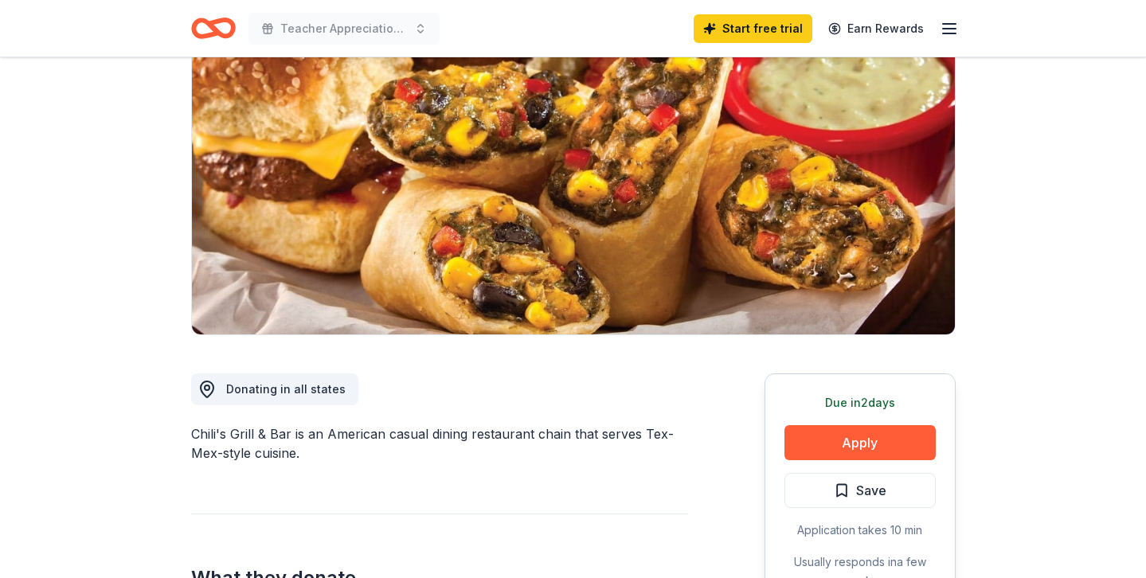
scroll to position [0, 0]
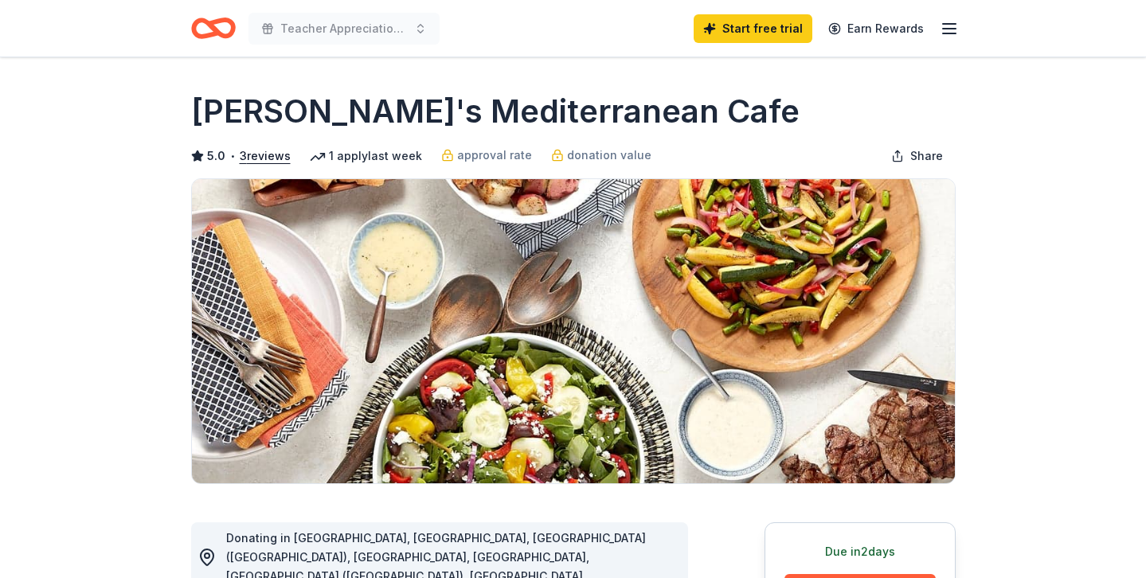
scroll to position [179, 0]
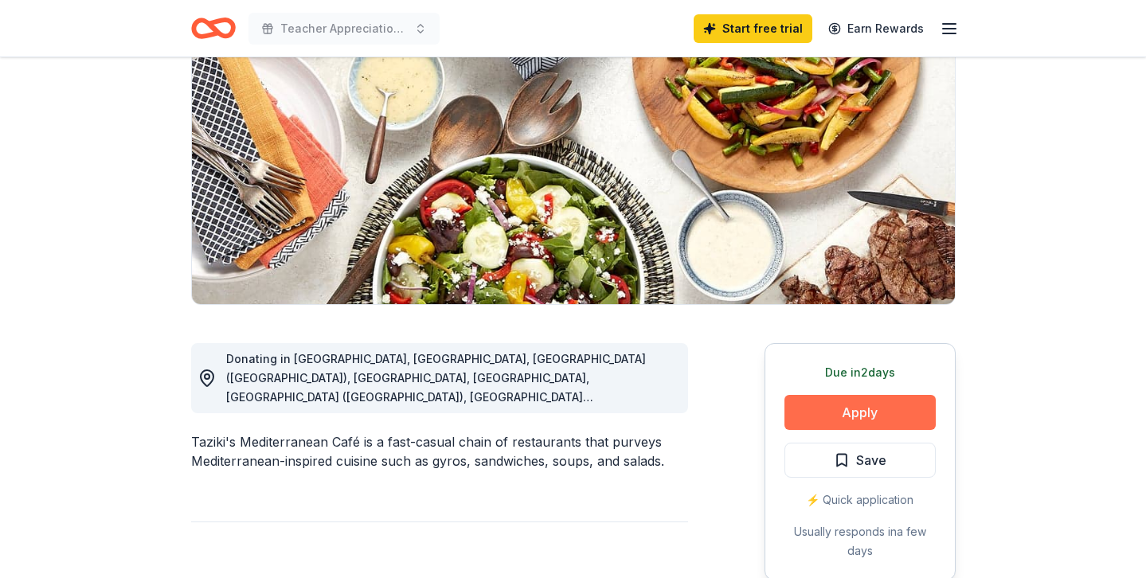
click at [846, 413] on button "Apply" at bounding box center [859, 412] width 151 height 35
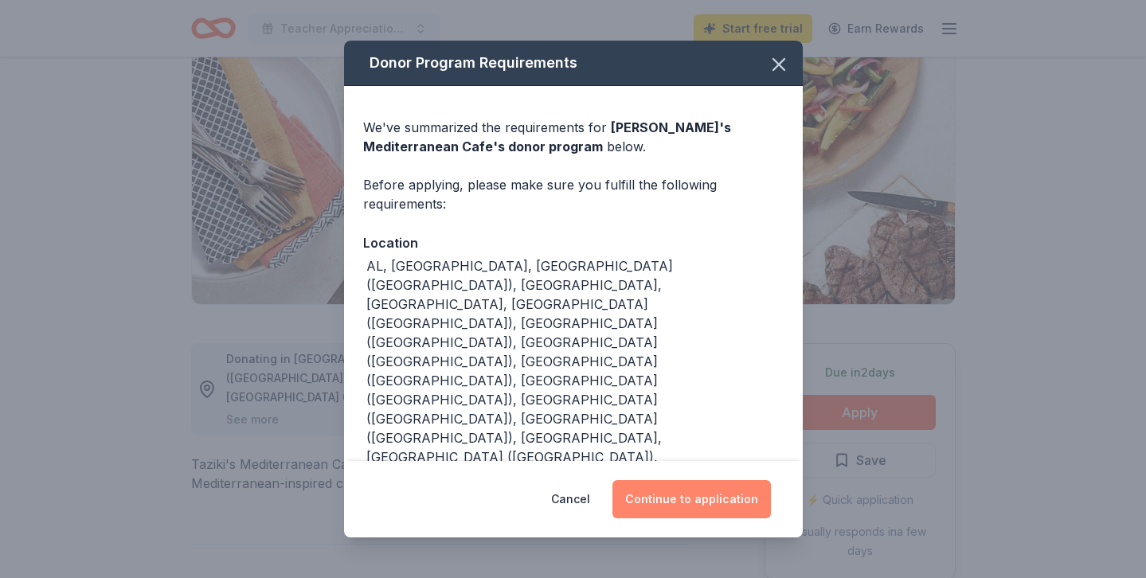
click at [690, 480] on button "Continue to application" at bounding box center [691, 499] width 158 height 38
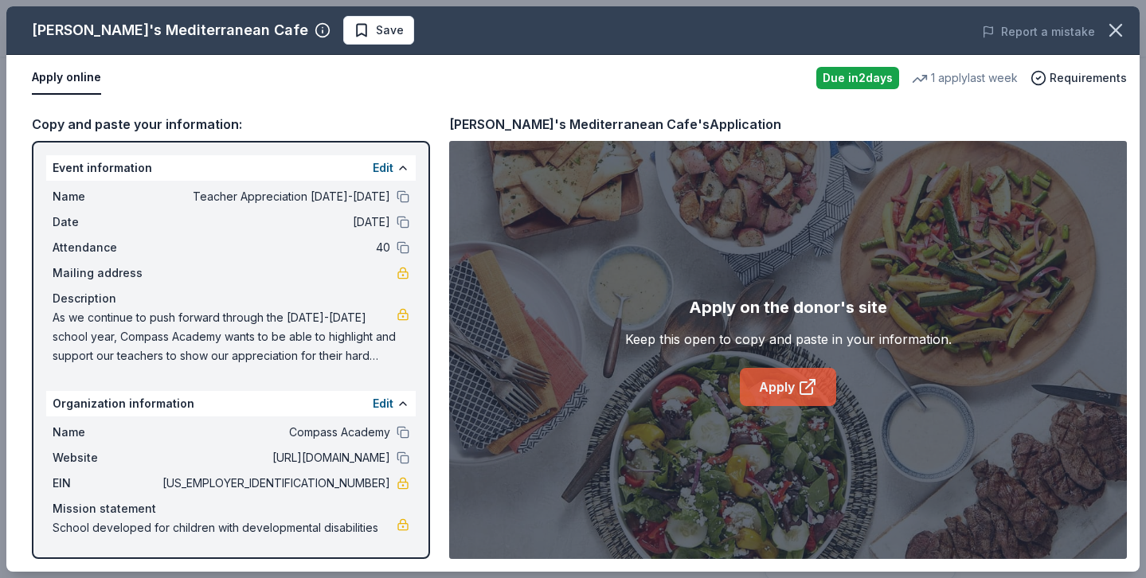
click at [800, 383] on icon at bounding box center [806, 388] width 12 height 12
click at [1113, 29] on icon "button" at bounding box center [1115, 30] width 11 height 11
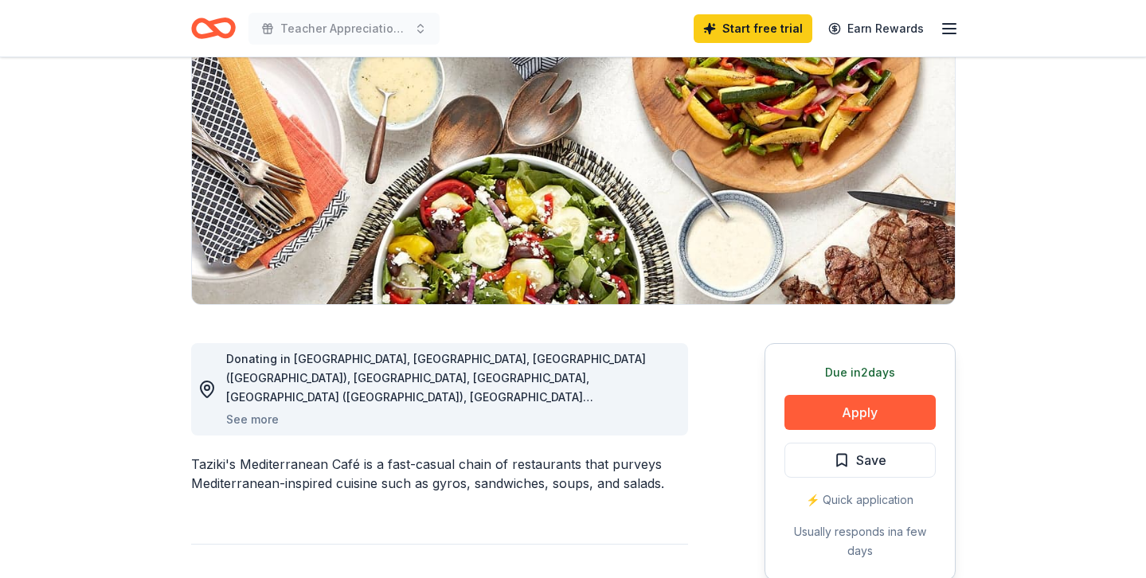
scroll to position [0, 0]
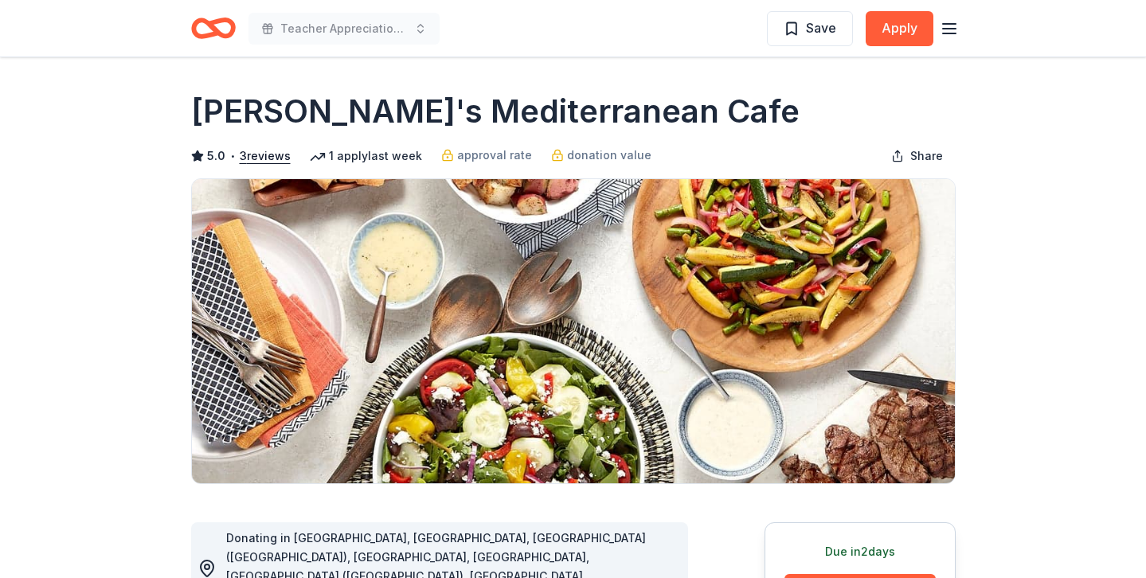
click at [221, 30] on icon "Home" at bounding box center [213, 28] width 45 height 37
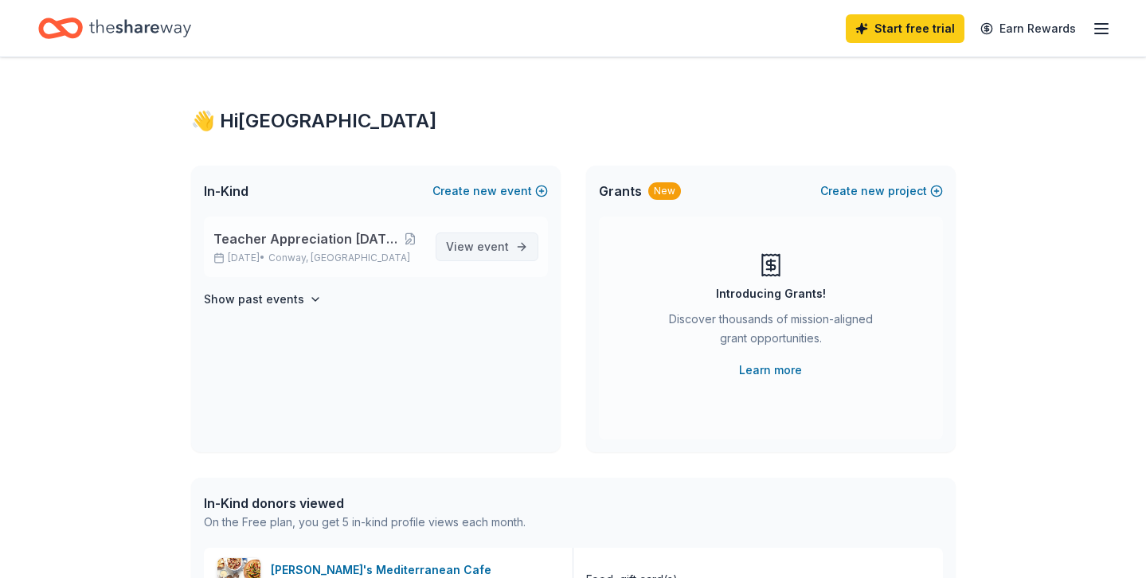
click at [504, 242] on span "event" at bounding box center [493, 247] width 32 height 14
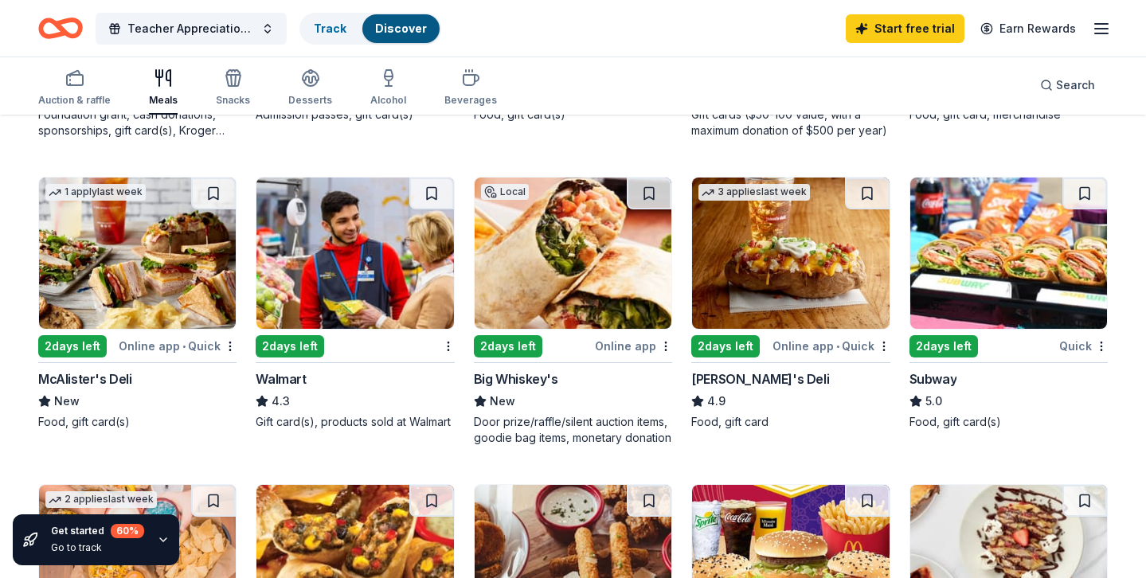
scroll to position [733, 0]
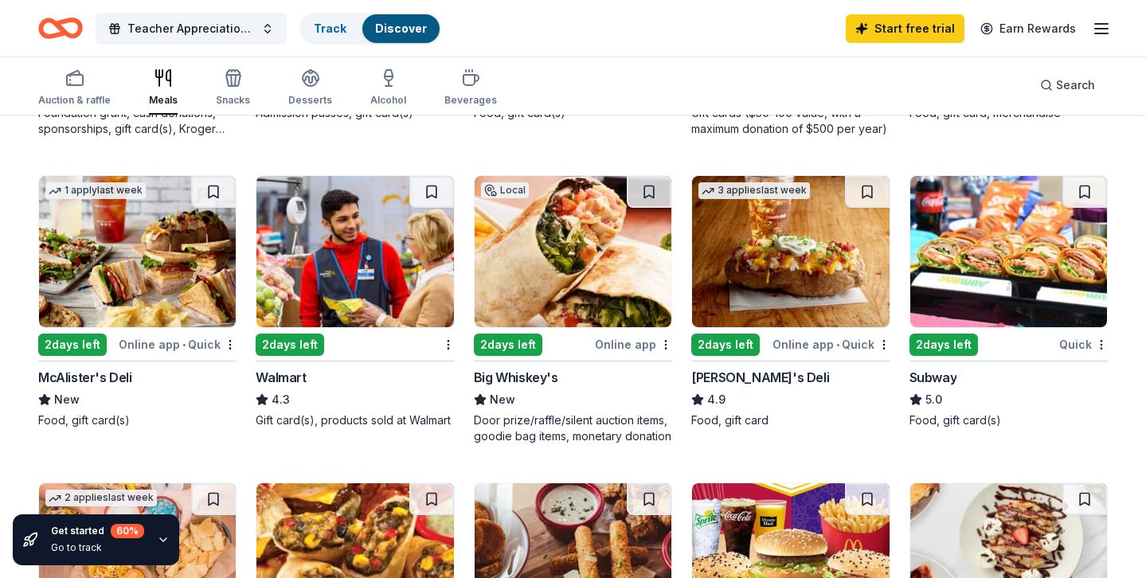
click at [162, 278] on img at bounding box center [137, 251] width 197 height 151
click at [1008, 251] on img at bounding box center [1008, 251] width 197 height 151
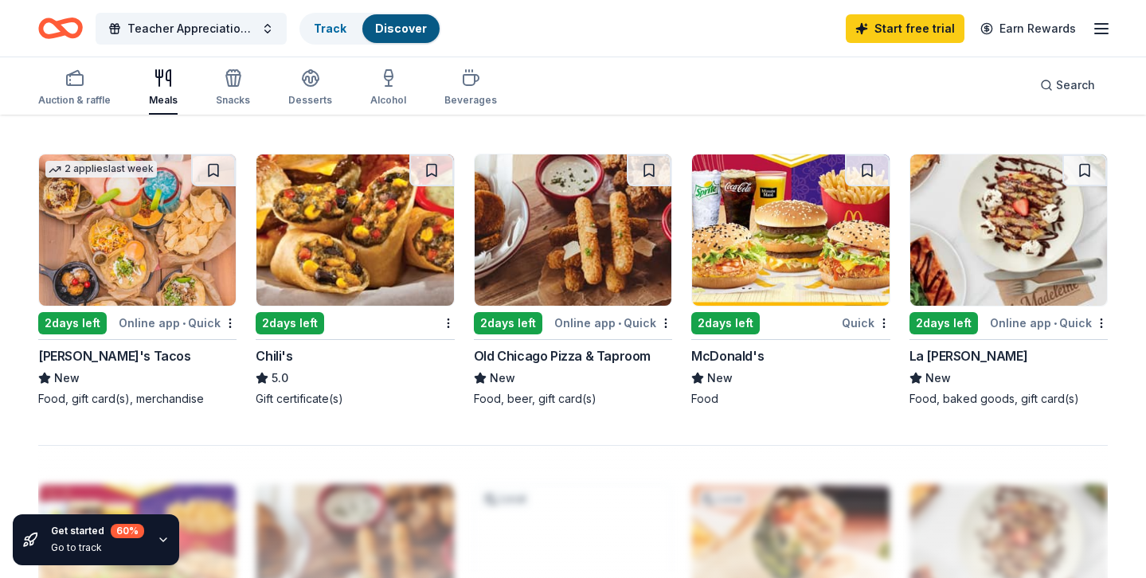
scroll to position [1061, 0]
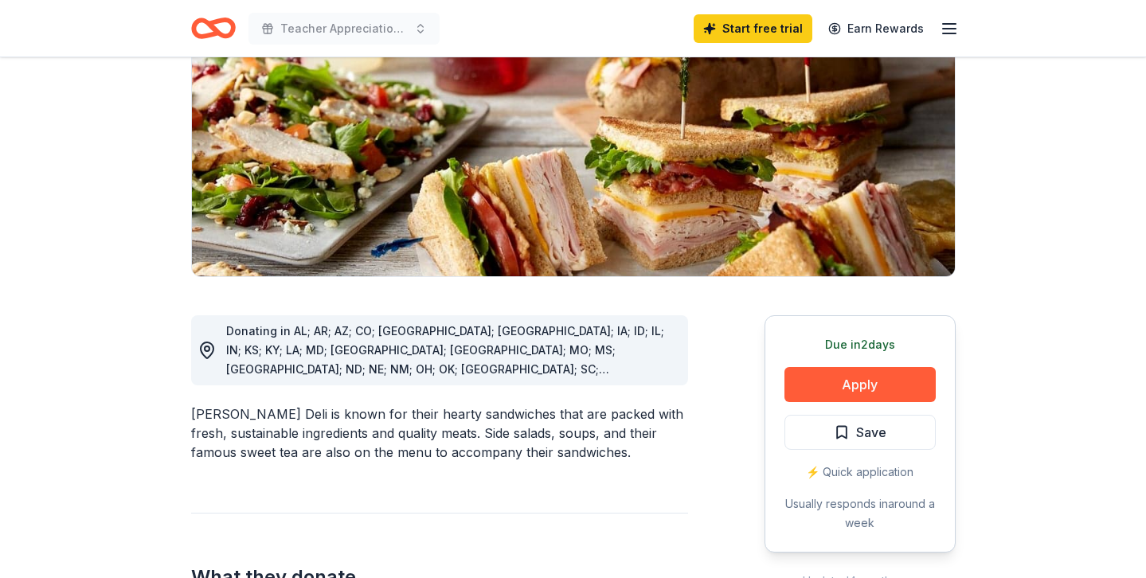
scroll to position [208, 0]
click at [813, 389] on button "Apply" at bounding box center [859, 383] width 151 height 35
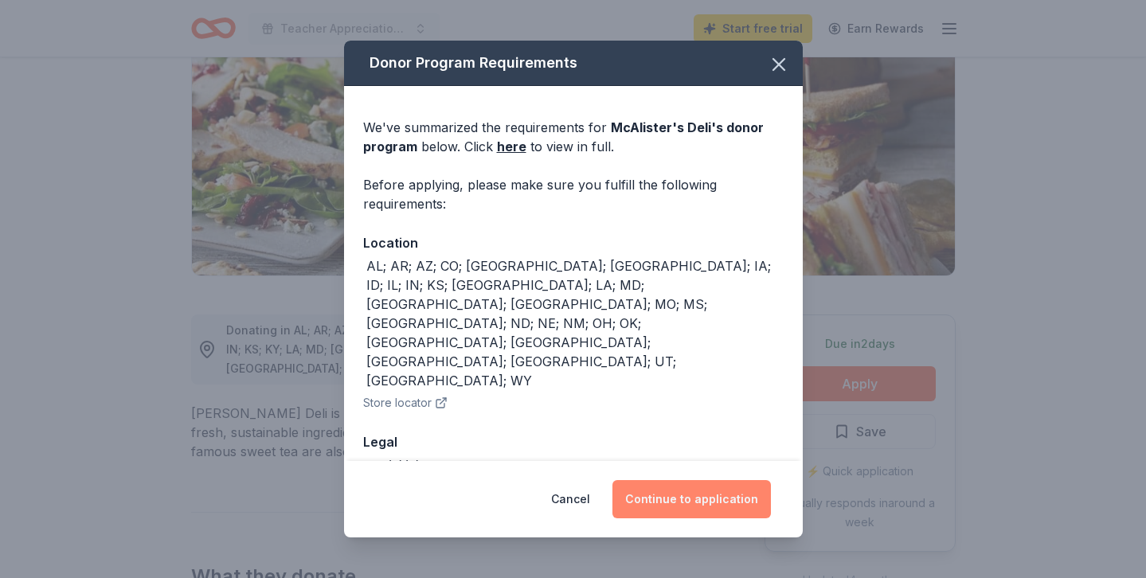
click at [685, 504] on button "Continue to application" at bounding box center [691, 499] width 158 height 38
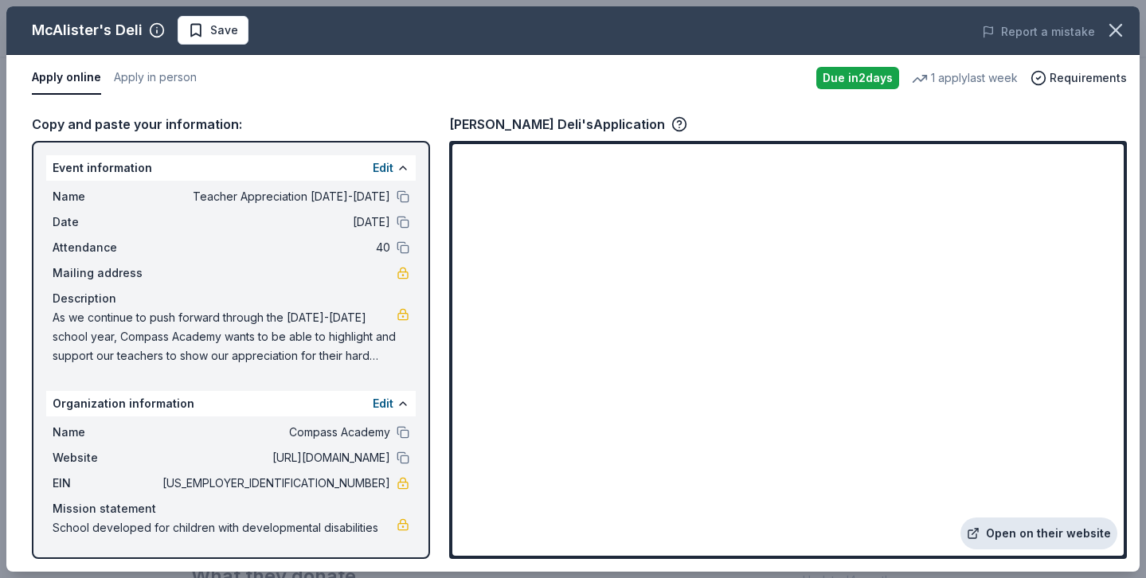
click at [1000, 536] on link "Open on their website" at bounding box center [1038, 534] width 157 height 32
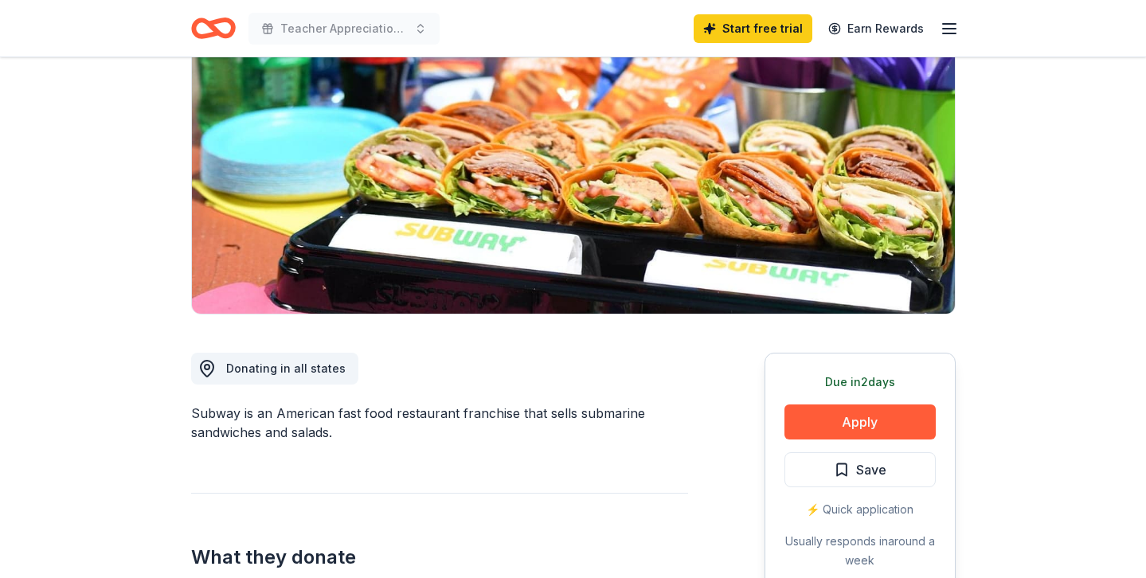
scroll to position [177, 0]
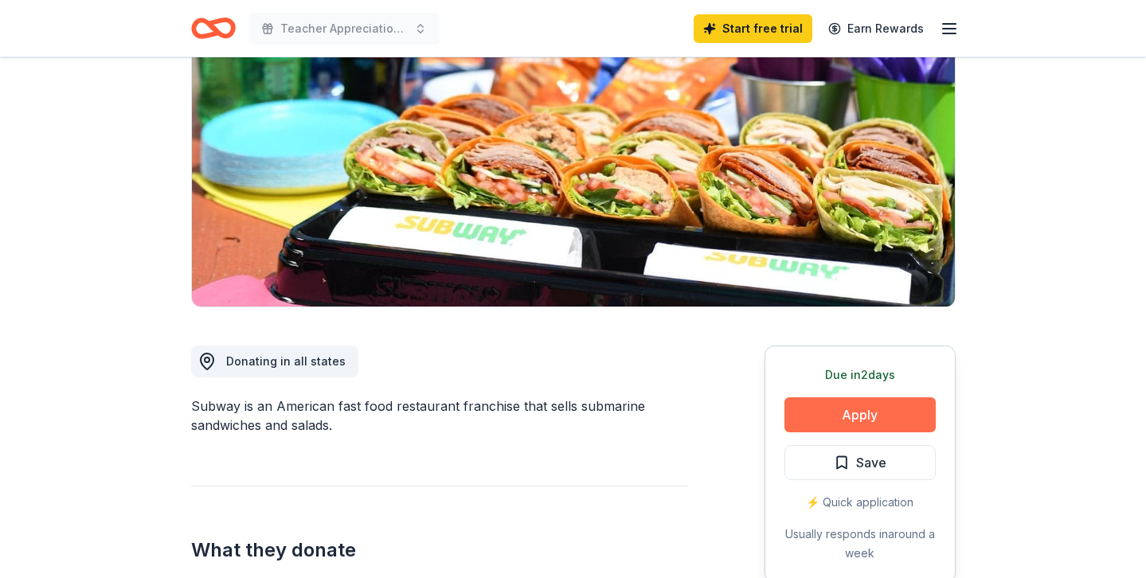
click at [846, 421] on button "Apply" at bounding box center [859, 414] width 151 height 35
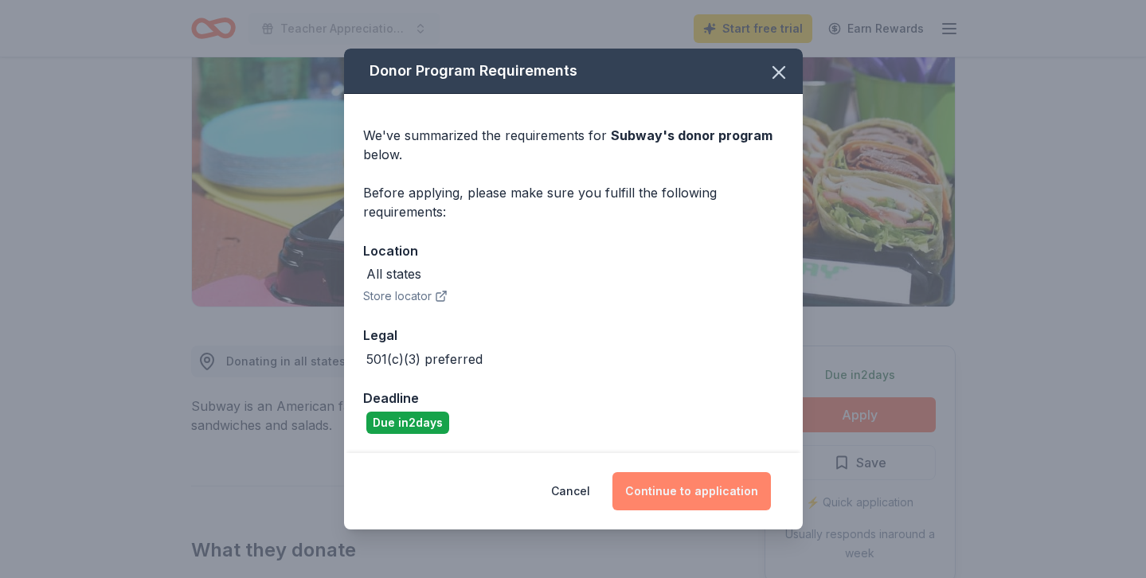
click at [727, 489] on button "Continue to application" at bounding box center [691, 491] width 158 height 38
